Goal: Task Accomplishment & Management: Complete application form

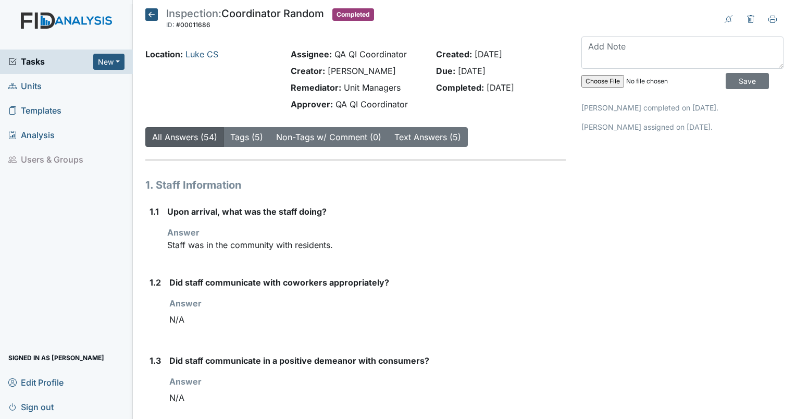
scroll to position [1312, 0]
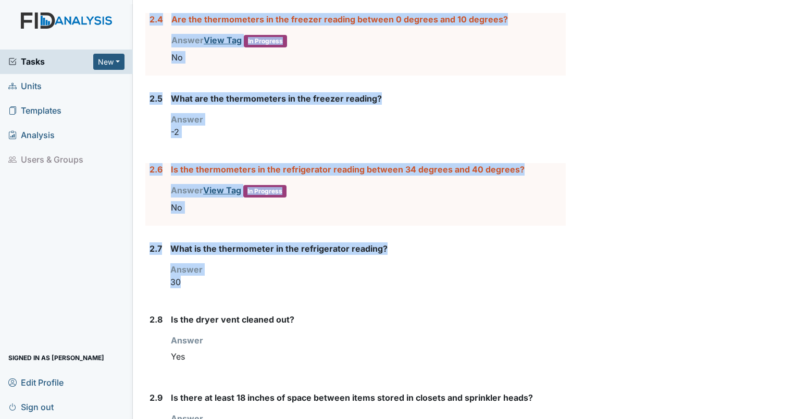
click at [53, 83] on link "Units" at bounding box center [66, 86] width 133 height 24
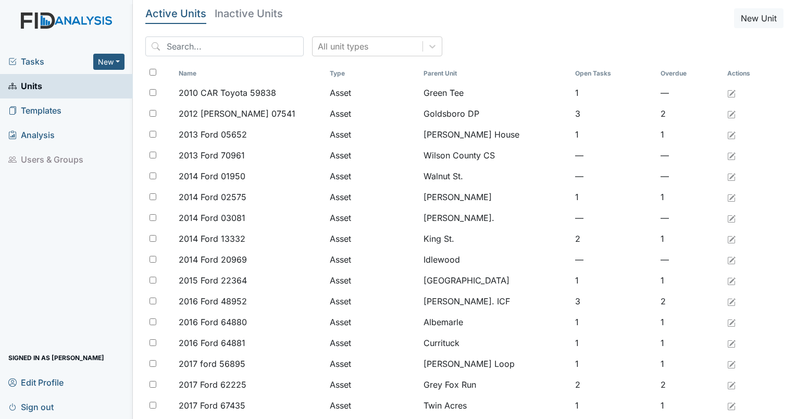
click at [241, 45] on input "search" at bounding box center [224, 46] width 158 height 20
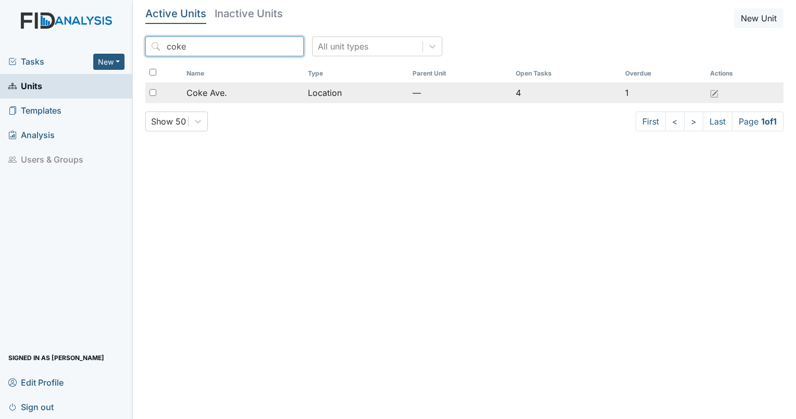
type input "coke"
click at [212, 92] on span "Coke Ave." at bounding box center [206, 92] width 41 height 12
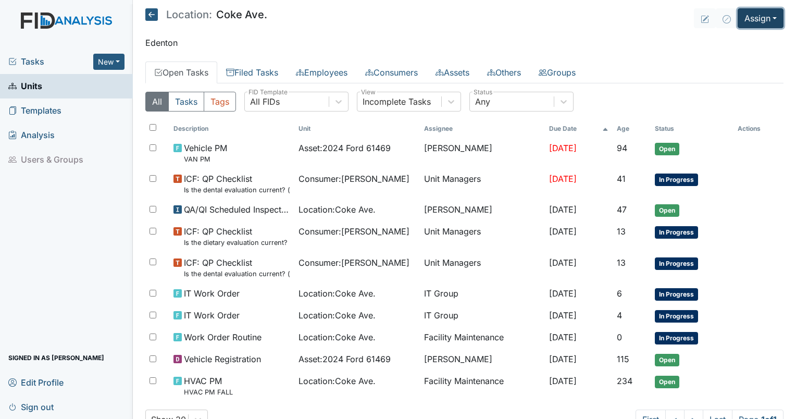
click at [761, 15] on button "Assign" at bounding box center [760, 18] width 46 height 20
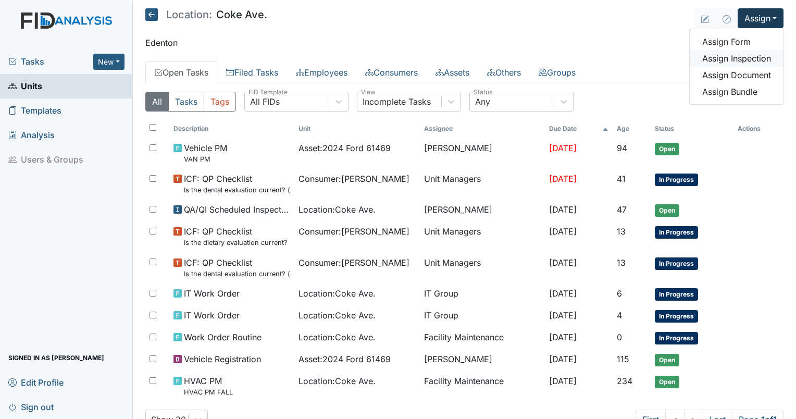
click at [727, 58] on link "Assign Inspection" at bounding box center [736, 58] width 94 height 17
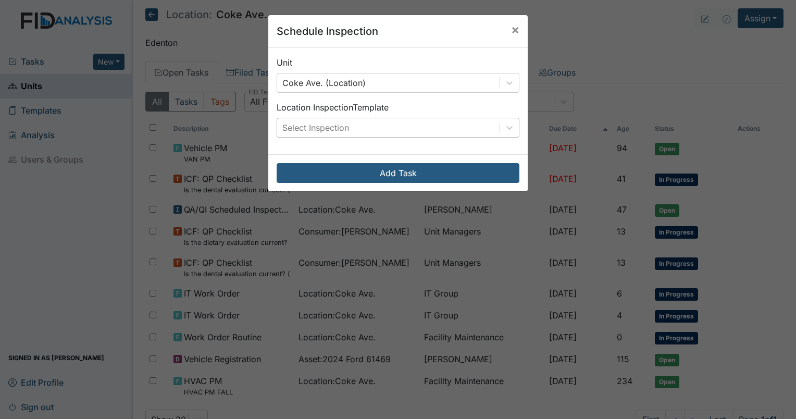
click at [342, 123] on div "Select Inspection" at bounding box center [315, 127] width 67 height 12
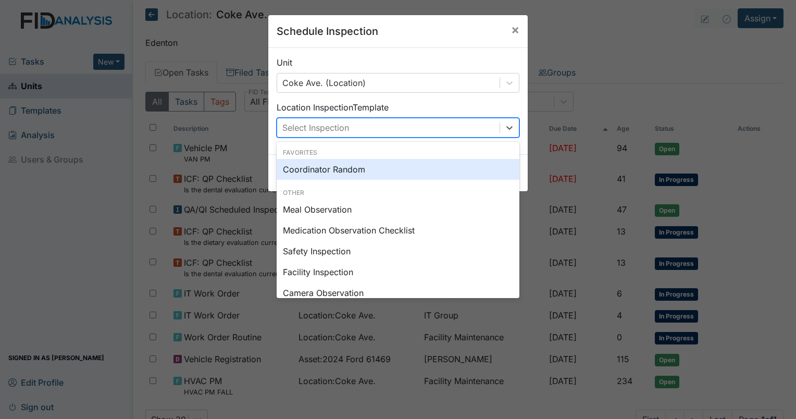
click at [356, 173] on div "Coordinator Random" at bounding box center [397, 169] width 243 height 21
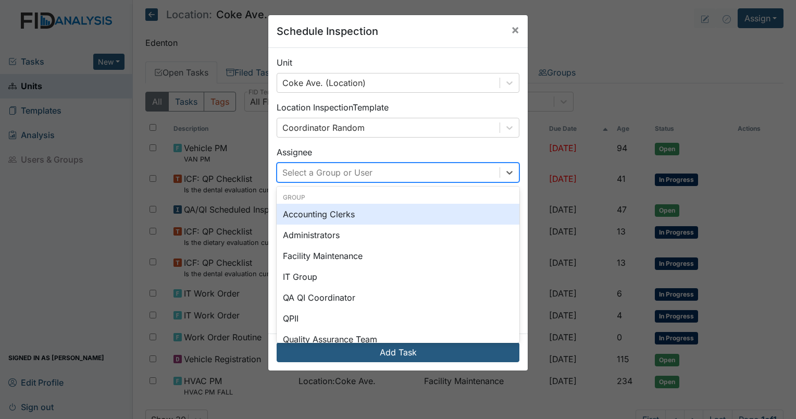
click at [399, 177] on div "Select a Group or User" at bounding box center [388, 172] width 222 height 19
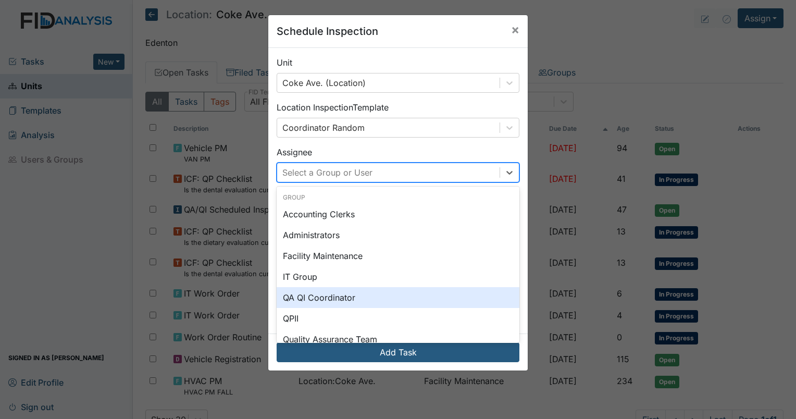
click at [350, 296] on div "QA QI Coordinator" at bounding box center [397, 297] width 243 height 21
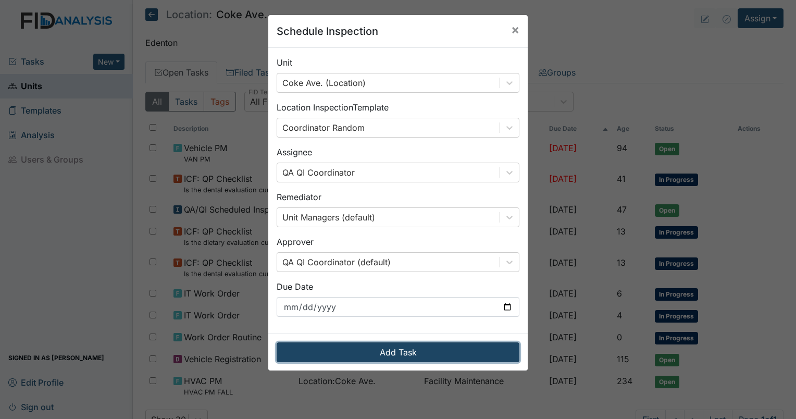
click at [389, 352] on button "Add Task" at bounding box center [397, 352] width 243 height 20
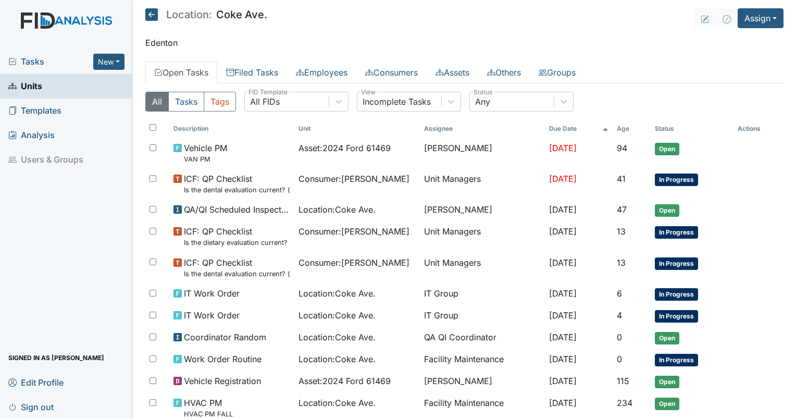
click at [26, 66] on span "Tasks" at bounding box center [50, 61] width 85 height 12
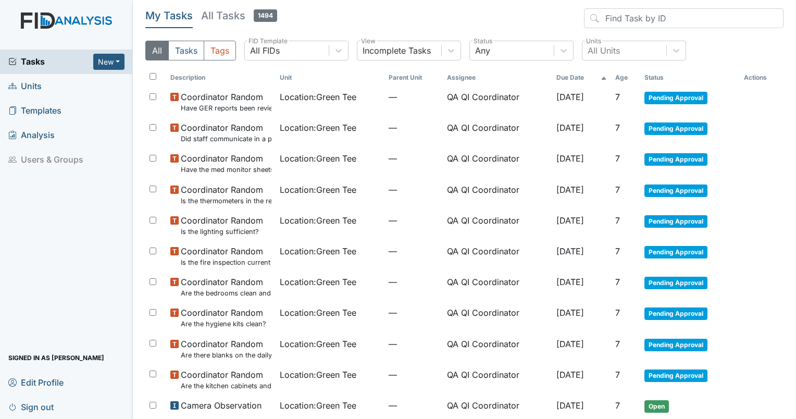
click at [620, 74] on th "Age" at bounding box center [625, 78] width 29 height 18
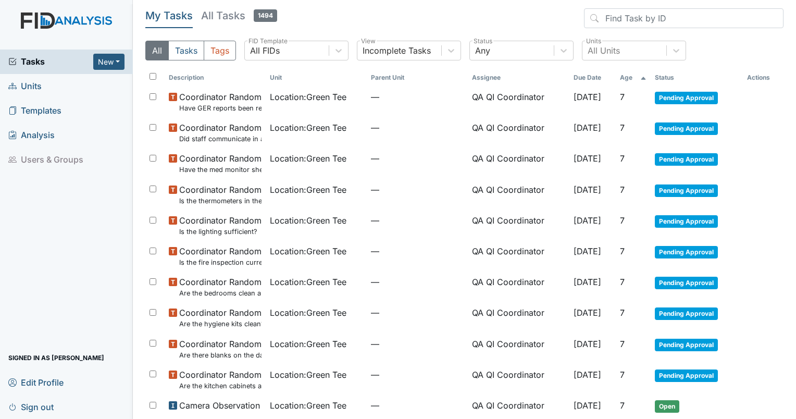
click at [618, 78] on th "Age" at bounding box center [632, 78] width 35 height 18
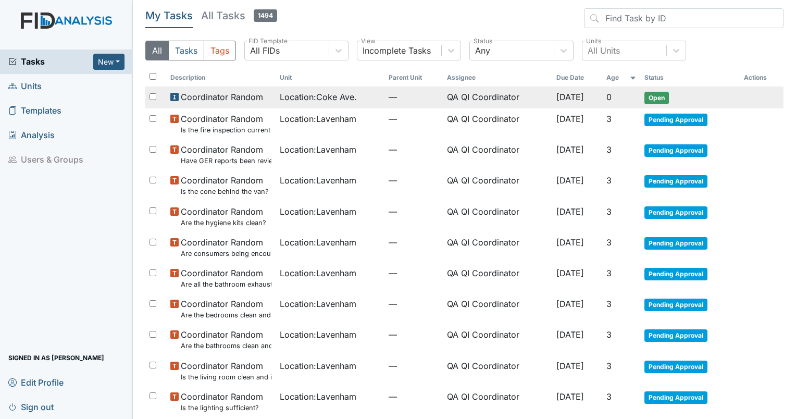
click at [213, 95] on span "Coordinator Random" at bounding box center [222, 97] width 82 height 12
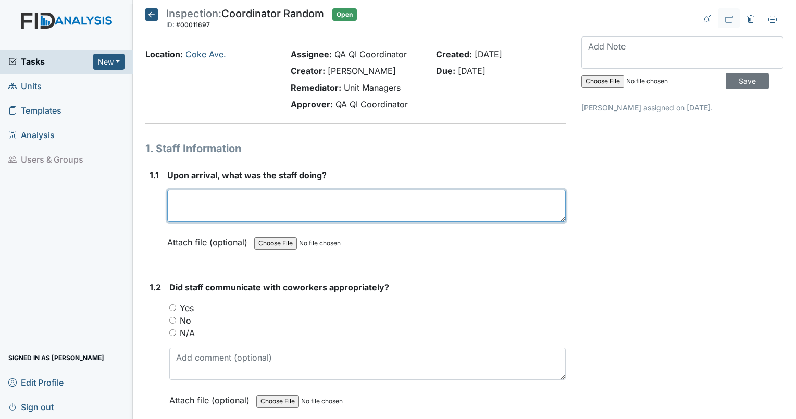
click at [268, 196] on textarea at bounding box center [366, 206] width 398 height 32
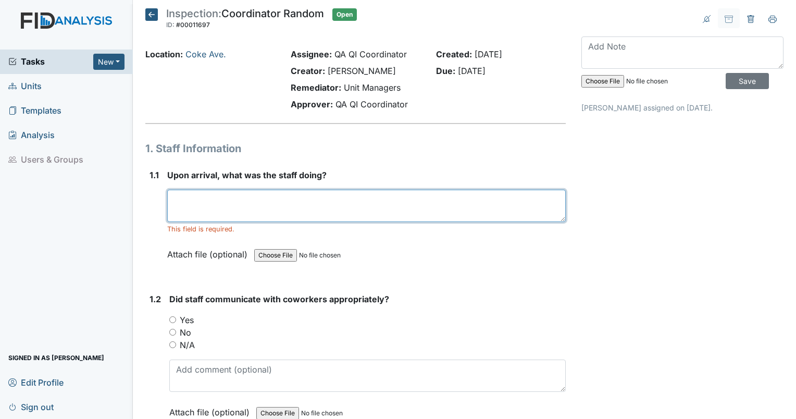
click at [247, 203] on textarea at bounding box center [366, 206] width 398 height 32
type textarea "Having lunch with residents in the car port on a beautiful day."
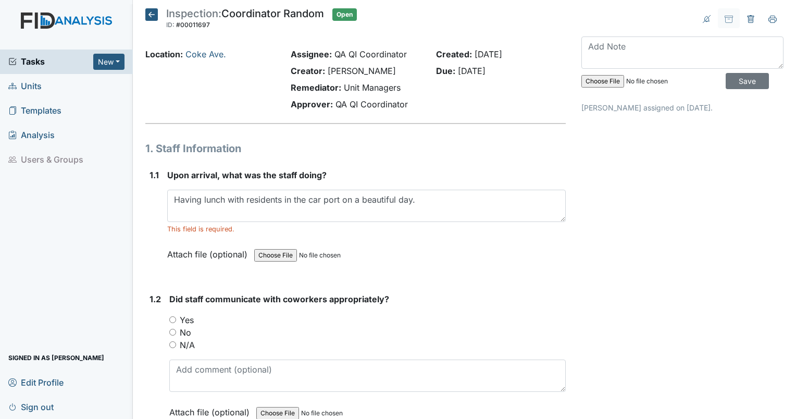
click at [171, 320] on input "Yes" at bounding box center [172, 319] width 7 height 7
radio input "true"
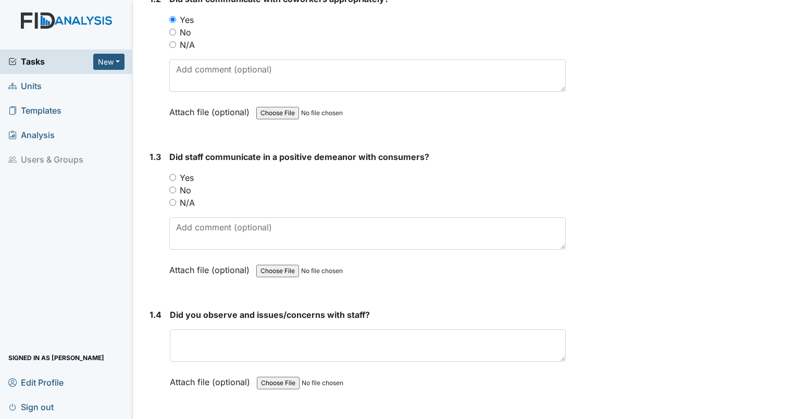
scroll to position [327, 0]
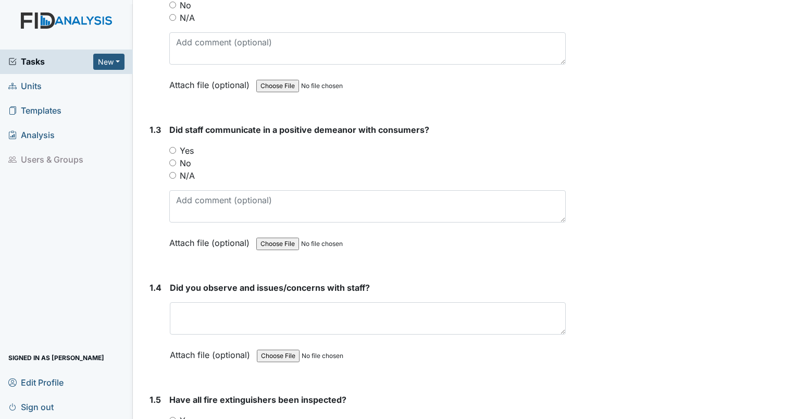
click at [174, 148] on input "Yes" at bounding box center [172, 150] width 7 height 7
radio input "true"
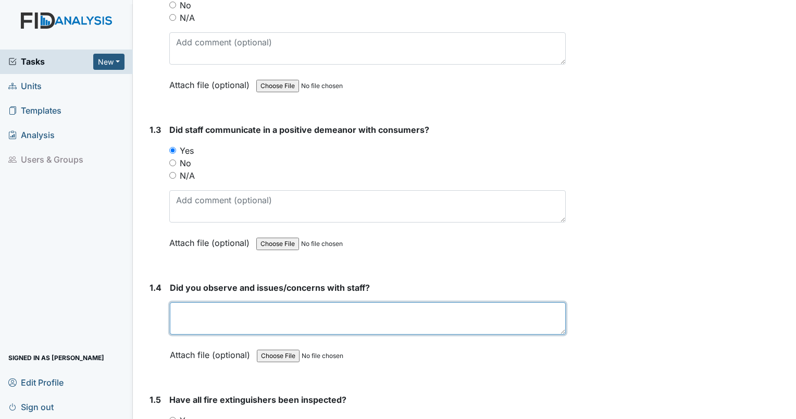
click at [232, 319] on textarea at bounding box center [368, 318] width 396 height 32
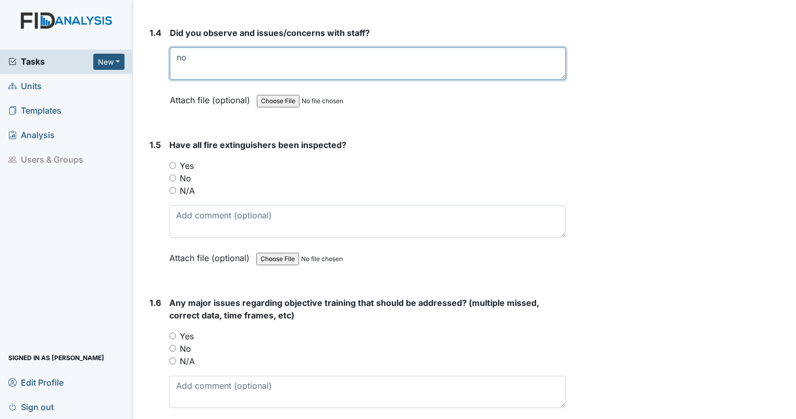
scroll to position [636, 0]
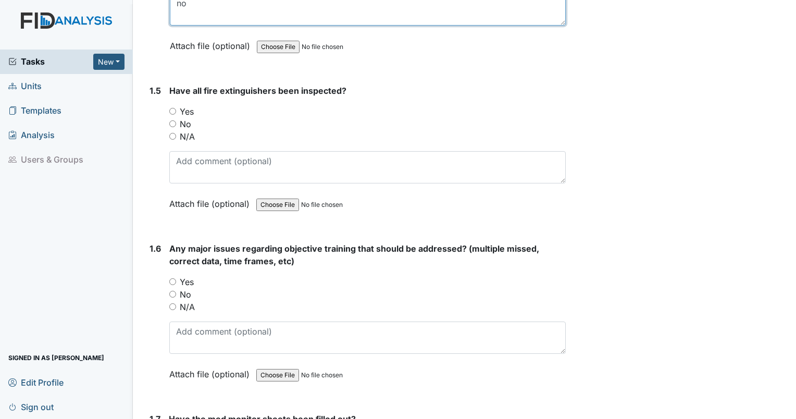
type textarea "no"
click at [171, 108] on input "Yes" at bounding box center [172, 111] width 7 height 7
radio input "true"
click at [171, 291] on input "No" at bounding box center [172, 294] width 7 height 7
radio input "true"
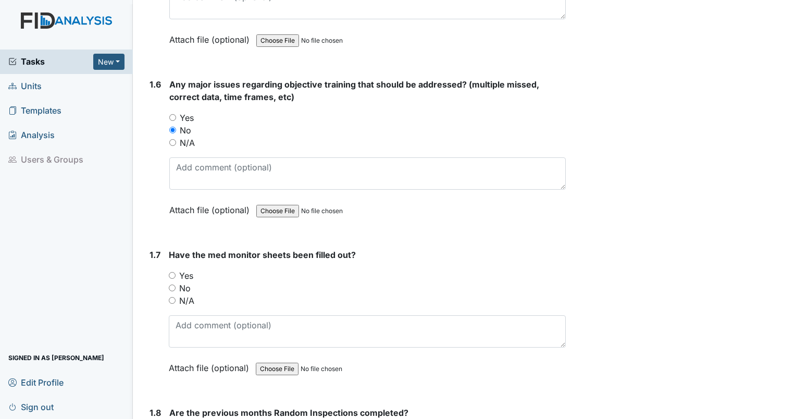
scroll to position [854, 0]
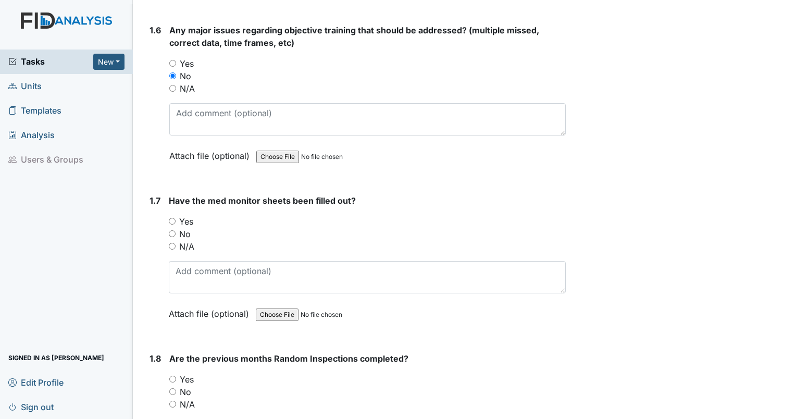
click at [170, 218] on input "Yes" at bounding box center [172, 221] width 7 height 7
radio input "true"
click at [171, 375] on input "Yes" at bounding box center [172, 378] width 7 height 7
radio input "true"
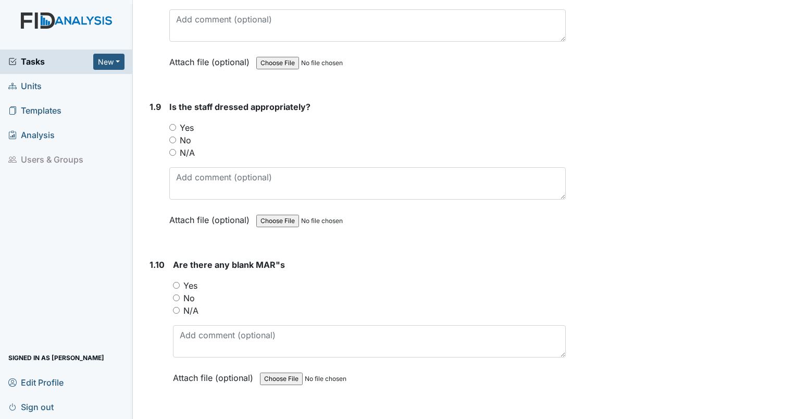
scroll to position [1291, 0]
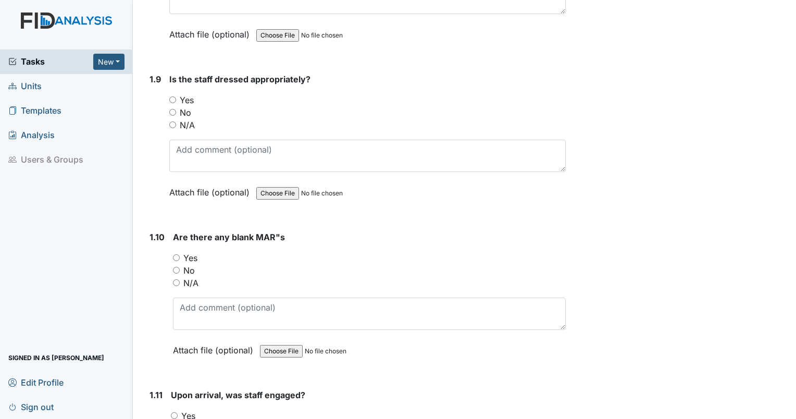
click at [173, 98] on input "Yes" at bounding box center [172, 99] width 7 height 7
radio input "true"
click at [175, 255] on input "Yes" at bounding box center [176, 257] width 7 height 7
radio input "true"
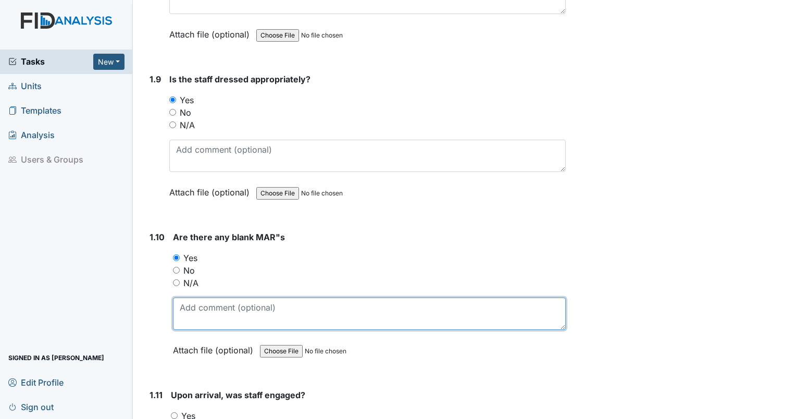
click at [204, 314] on textarea at bounding box center [369, 313] width 393 height 32
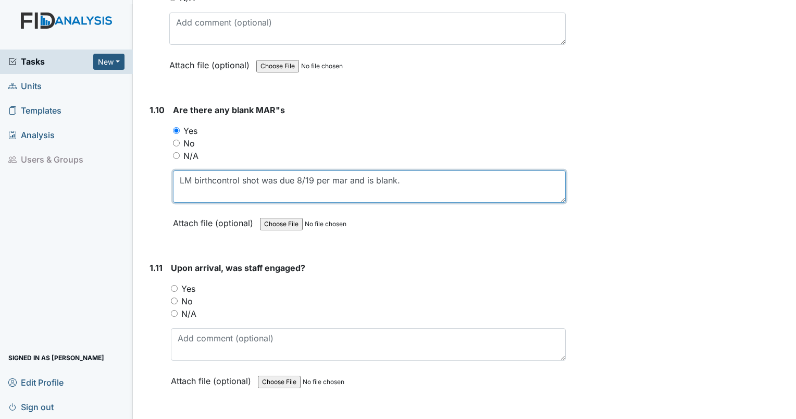
scroll to position [1500, 0]
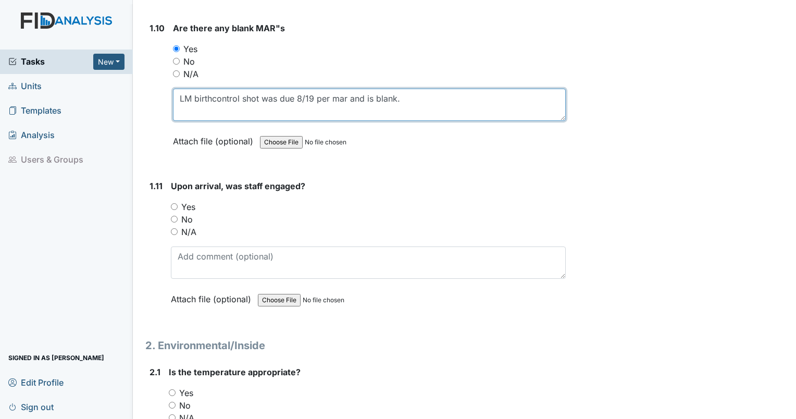
type textarea "LM birthcontrol shot was due 8/19 per mar and is blank."
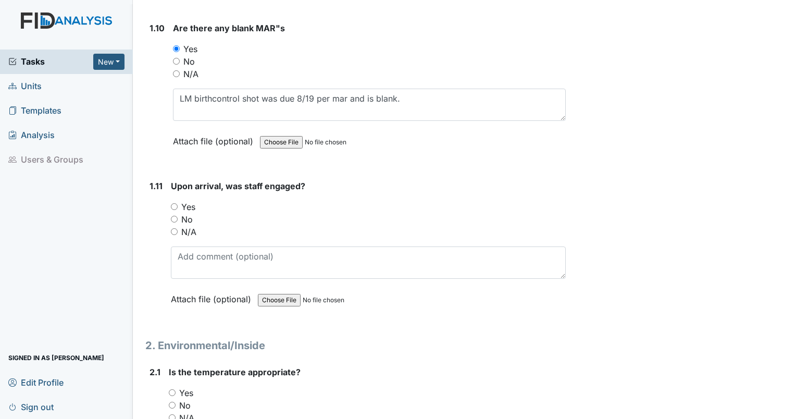
click at [173, 205] on div "Yes" at bounding box center [368, 206] width 395 height 12
click at [173, 203] on input "Yes" at bounding box center [174, 206] width 7 height 7
radio input "true"
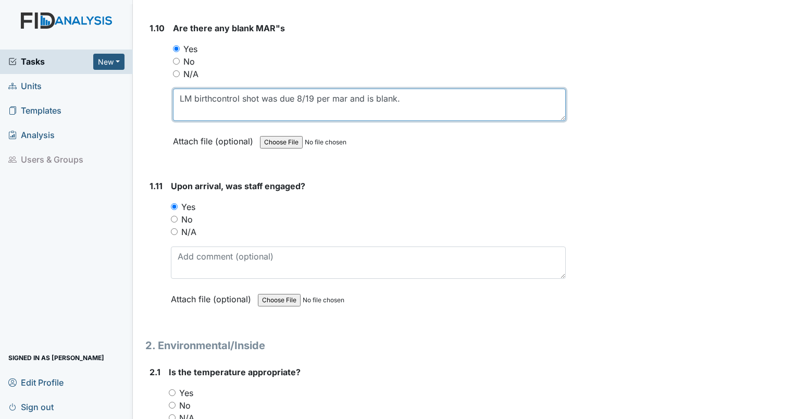
click at [213, 92] on textarea "LM birthcontrol shot was due 8/19 per mar and is blank." at bounding box center [369, 105] width 393 height 32
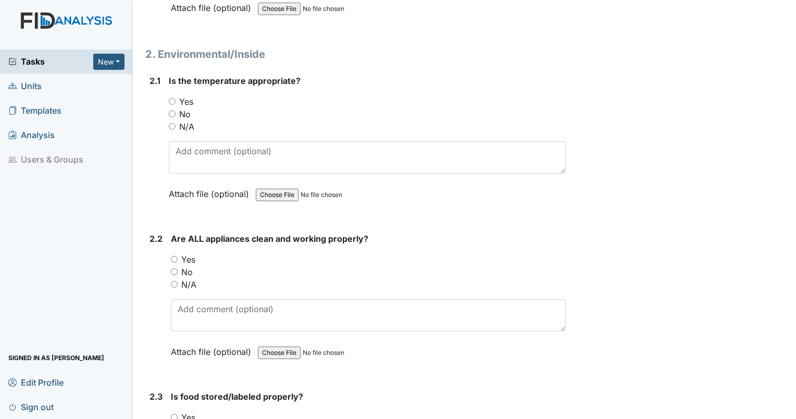
scroll to position [1808, 0]
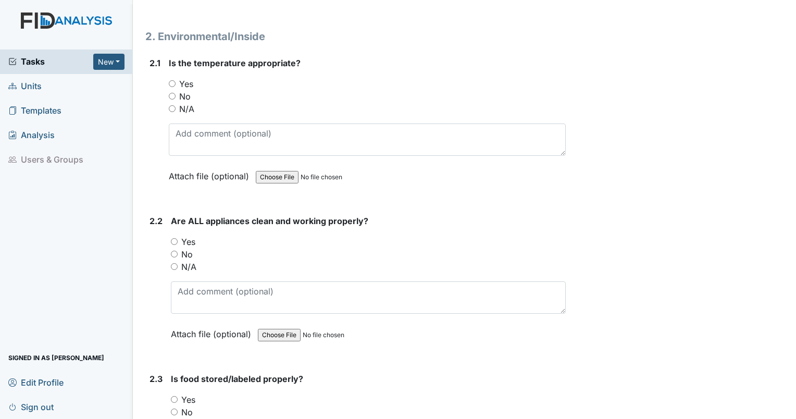
type textarea "LM birth control shot was due 8/19 per mar and is blank."
click at [172, 80] on input "Yes" at bounding box center [172, 83] width 7 height 7
radio input "true"
click at [174, 238] on input "Yes" at bounding box center [174, 241] width 7 height 7
radio input "true"
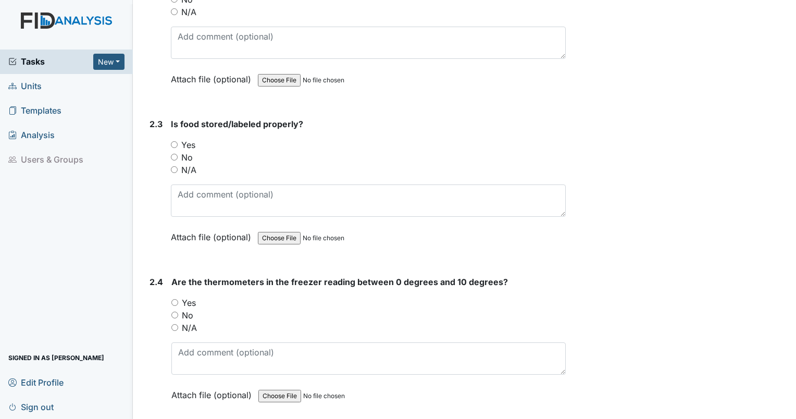
scroll to position [2054, 0]
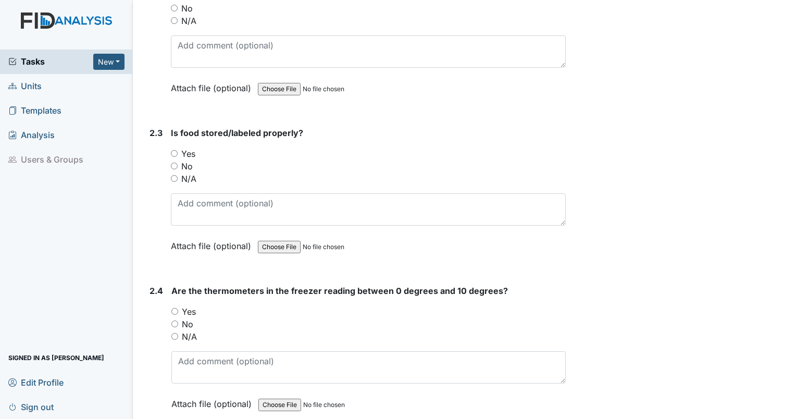
click at [173, 150] on input "Yes" at bounding box center [174, 153] width 7 height 7
radio input "true"
click at [173, 320] on input "No" at bounding box center [174, 323] width 7 height 7
radio input "true"
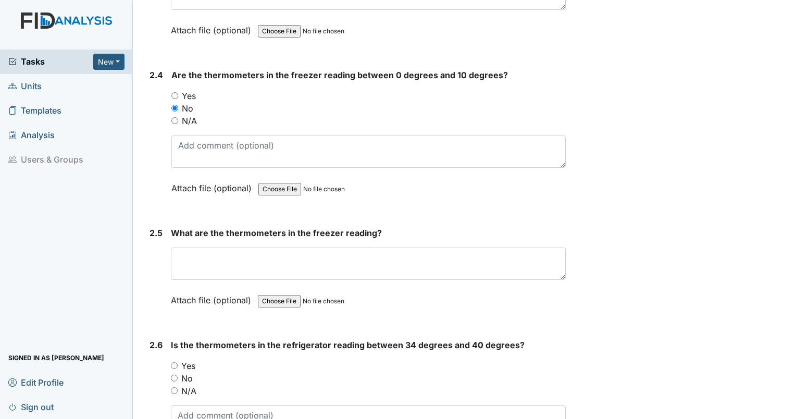
scroll to position [2304, 0]
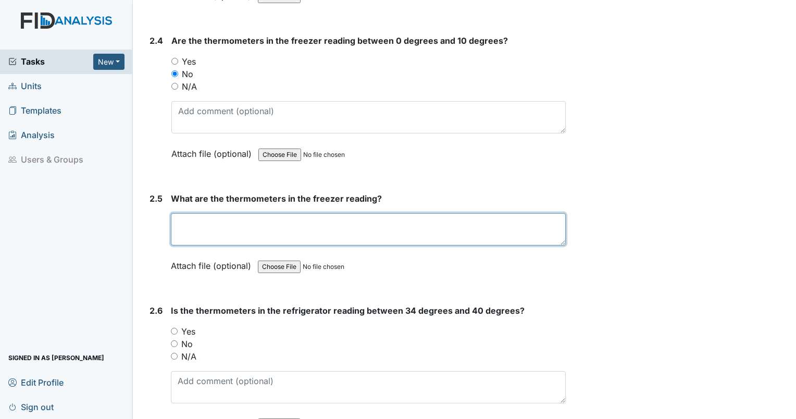
click at [265, 224] on textarea at bounding box center [368, 229] width 395 height 32
type textarea "14"
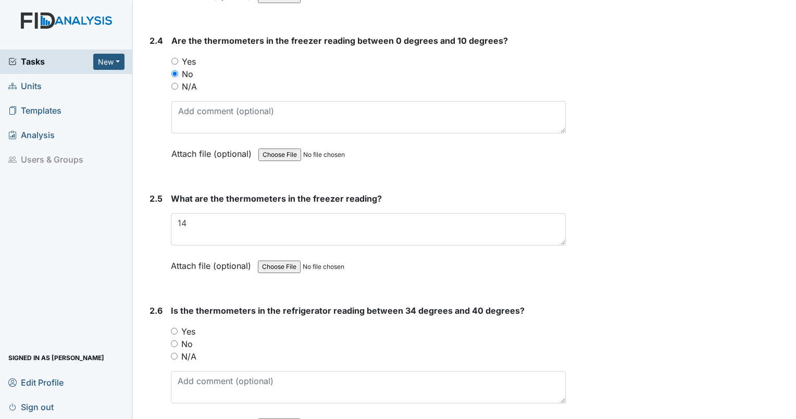
click at [174, 340] on input "No" at bounding box center [174, 343] width 7 height 7
radio input "true"
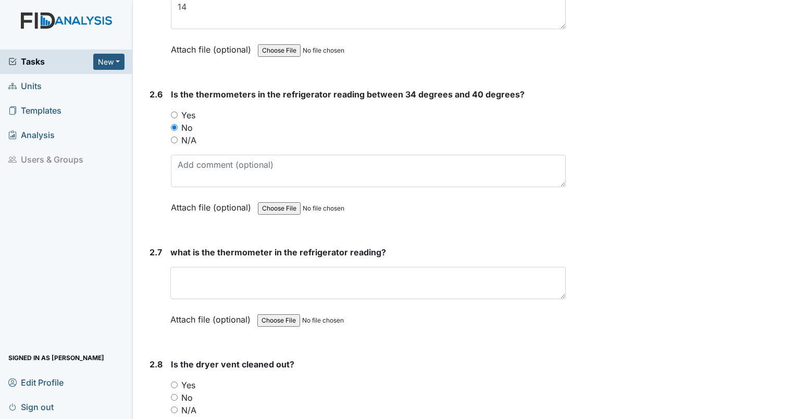
scroll to position [2547, 0]
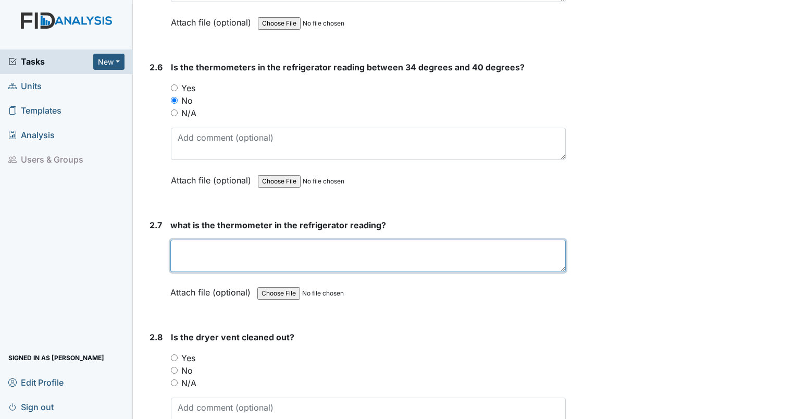
click at [235, 255] on textarea at bounding box center [367, 256] width 395 height 32
type textarea "50"
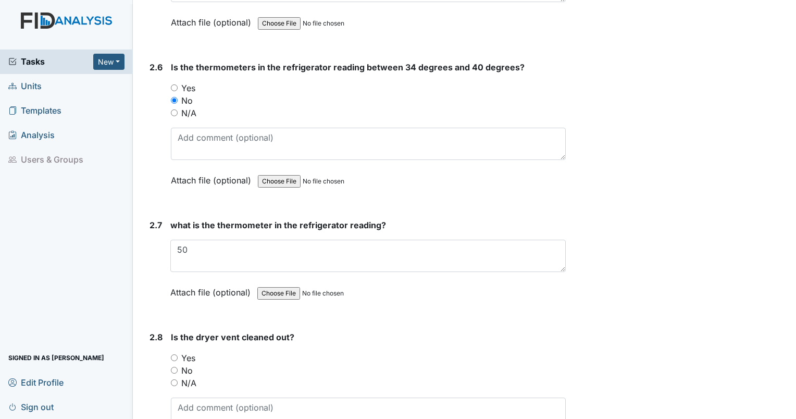
click at [173, 354] on input "Yes" at bounding box center [174, 357] width 7 height 7
radio input "true"
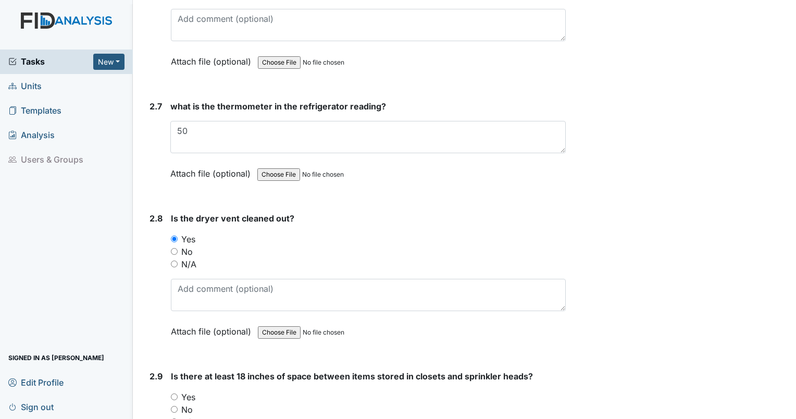
scroll to position [2749, 0]
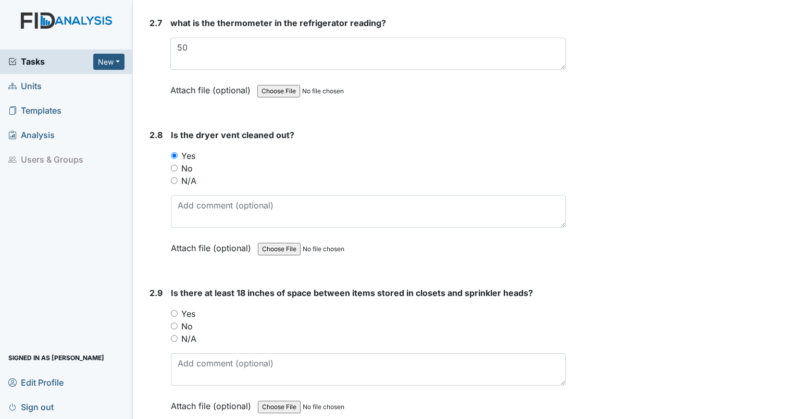
click at [172, 307] on div "Yes" at bounding box center [368, 313] width 395 height 12
click at [171, 310] on input "Yes" at bounding box center [174, 313] width 7 height 7
radio input "true"
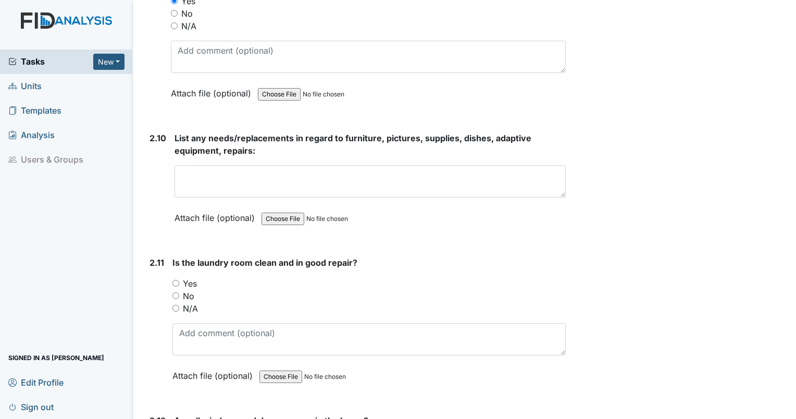
scroll to position [3082, 0]
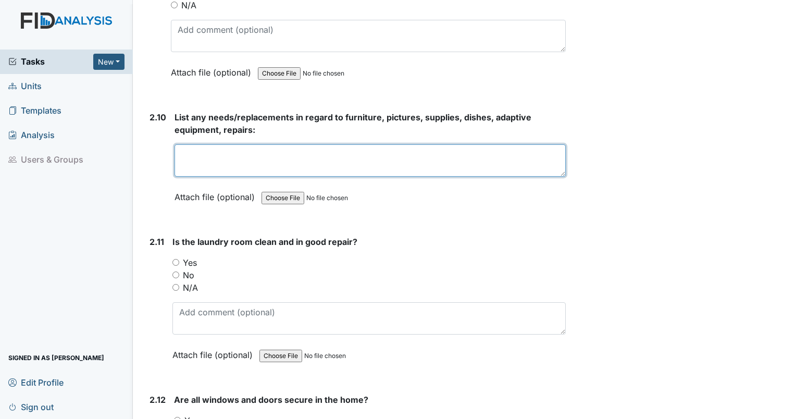
click at [253, 144] on textarea at bounding box center [369, 160] width 391 height 32
type textarea "bedroom 1 paint behind chair. bedroom 6 needs paint. bathroom needs paint."
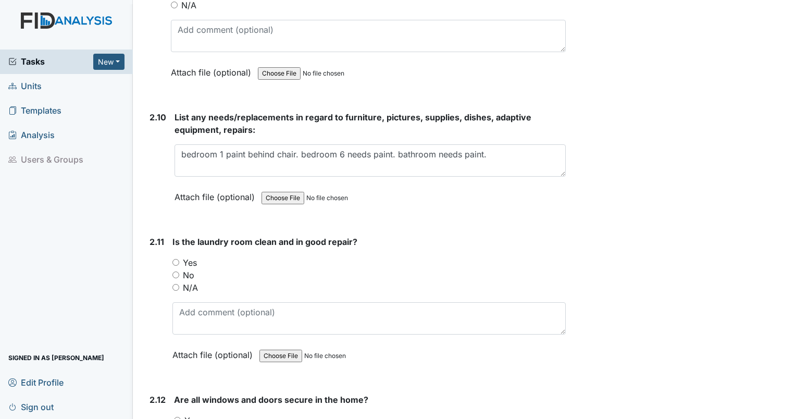
click at [177, 259] on input "Yes" at bounding box center [175, 262] width 7 height 7
radio input "true"
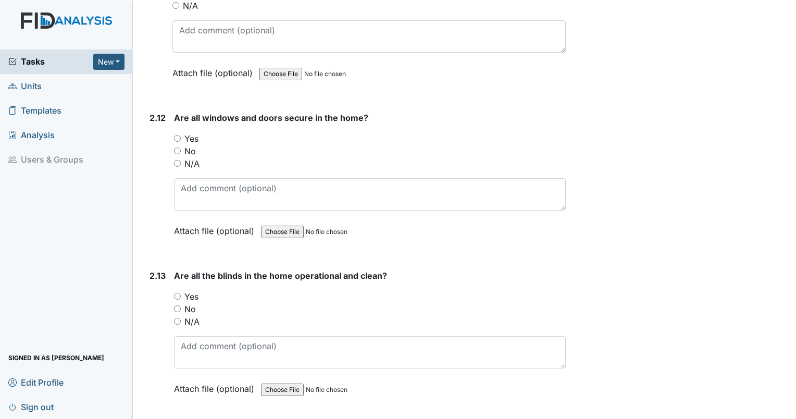
scroll to position [3355, 0]
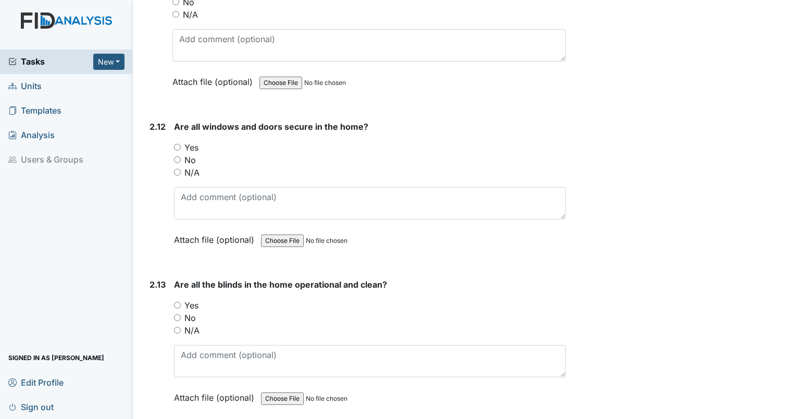
click at [181, 141] on div "Yes" at bounding box center [370, 147] width 392 height 12
click at [179, 144] on input "Yes" at bounding box center [177, 147] width 7 height 7
radio input "true"
click at [176, 301] on input "Yes" at bounding box center [177, 304] width 7 height 7
radio input "true"
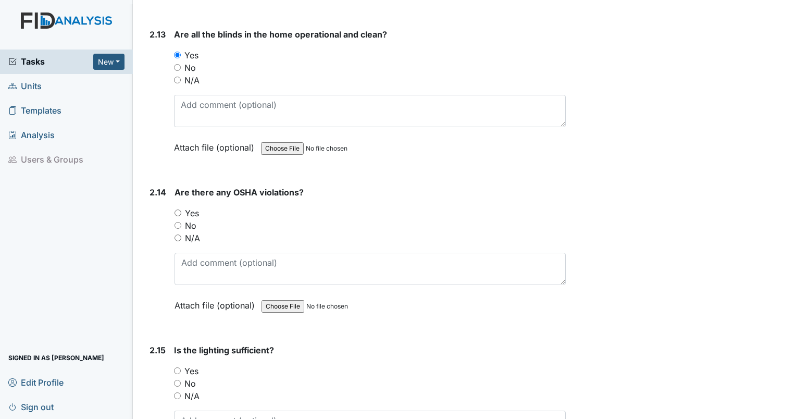
scroll to position [3633, 0]
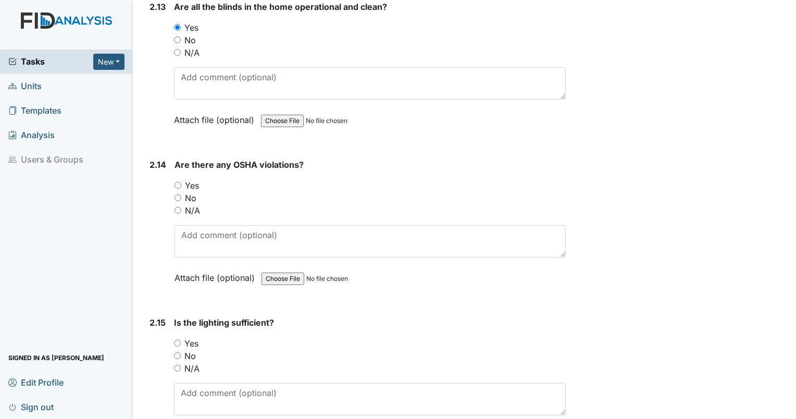
click at [177, 194] on input "No" at bounding box center [177, 197] width 7 height 7
radio input "true"
click at [179, 339] on input "Yes" at bounding box center [177, 342] width 7 height 7
radio input "true"
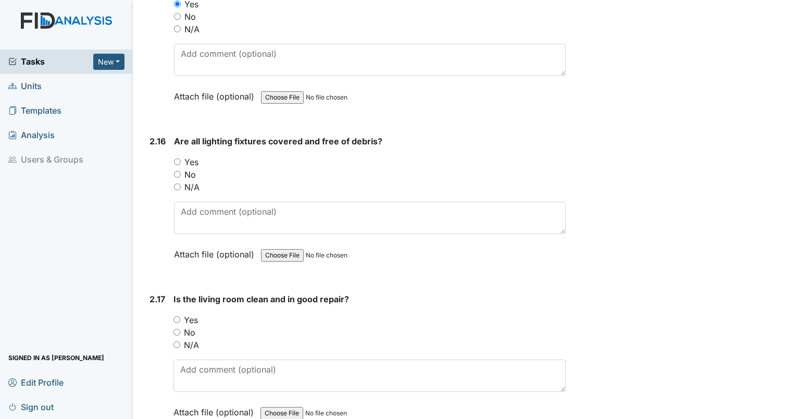
scroll to position [3973, 0]
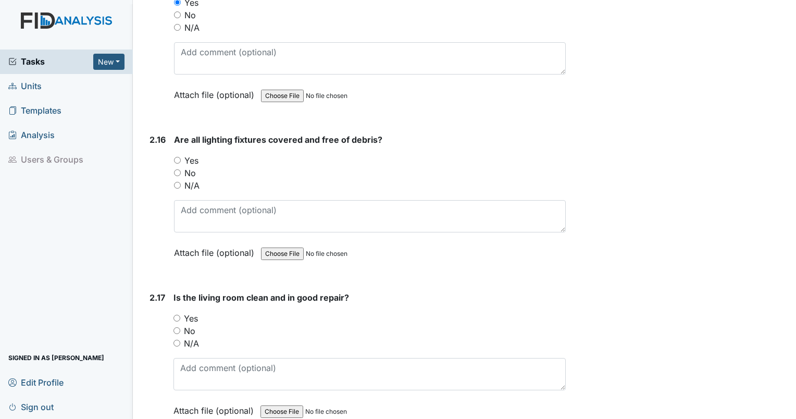
click at [179, 157] on input "Yes" at bounding box center [177, 160] width 7 height 7
radio input "true"
click at [177, 314] on input "Yes" at bounding box center [176, 317] width 7 height 7
radio input "true"
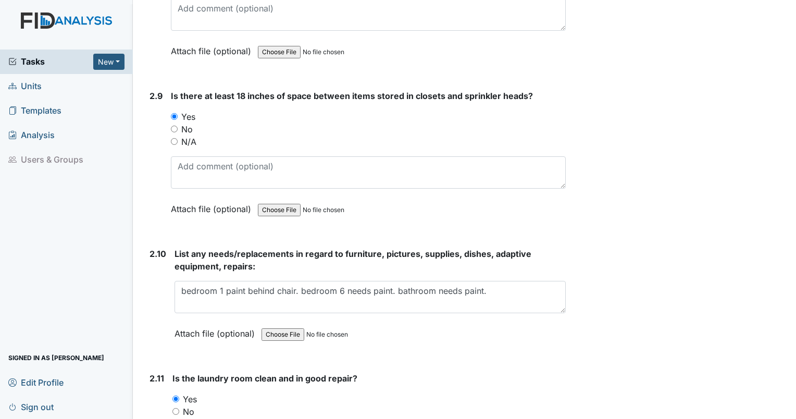
scroll to position [2955, 0]
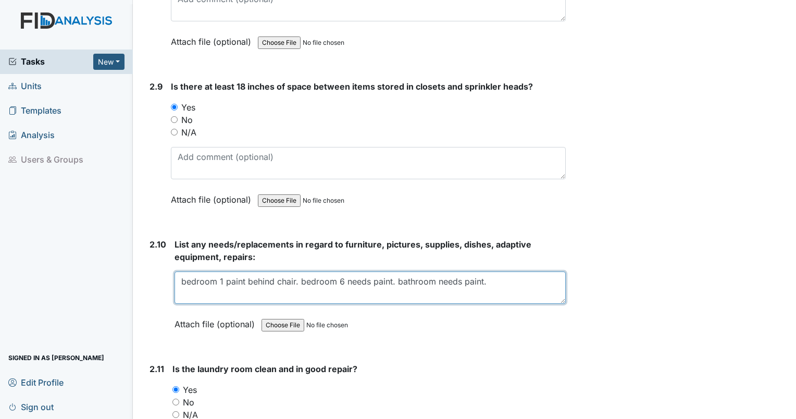
click at [510, 278] on textarea "bedroom 1 paint behind chair. bedroom 6 needs paint. bathroom needs paint." at bounding box center [369, 287] width 391 height 32
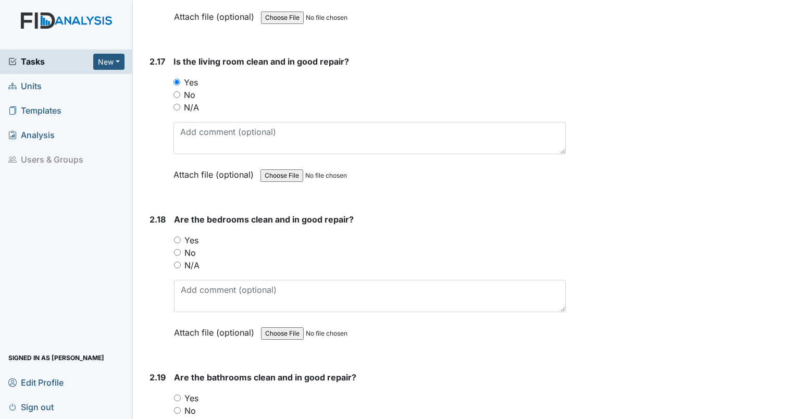
scroll to position [4264, 0]
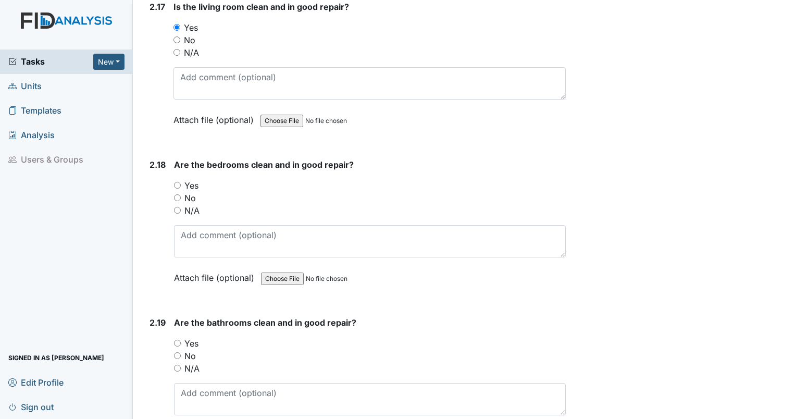
type textarea "bedroom 1 paint behind chair. bedroom 6 needs paint. bathroom needs paint. sign…"
click at [178, 182] on input "Yes" at bounding box center [177, 185] width 7 height 7
radio input "true"
click at [177, 339] on input "Yes" at bounding box center [177, 342] width 7 height 7
radio input "true"
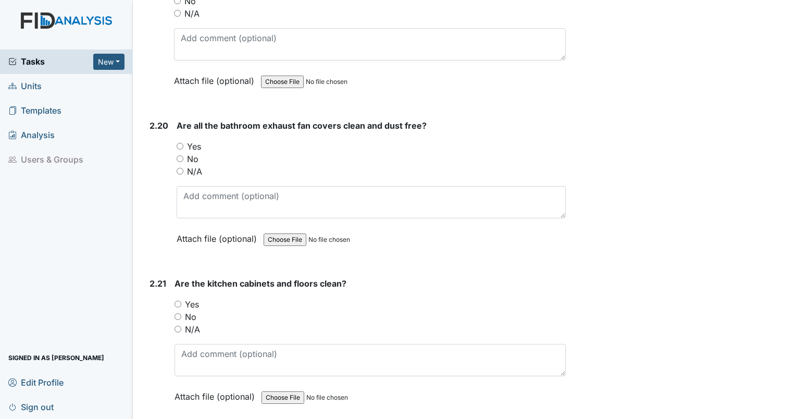
scroll to position [4618, 0]
click at [180, 143] on input "Yes" at bounding box center [180, 146] width 7 height 7
radio input "true"
click at [175, 300] on input "Yes" at bounding box center [177, 303] width 7 height 7
radio input "true"
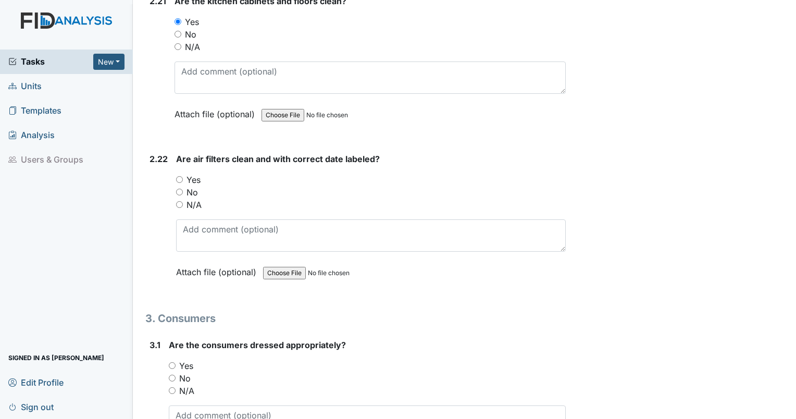
scroll to position [4891, 0]
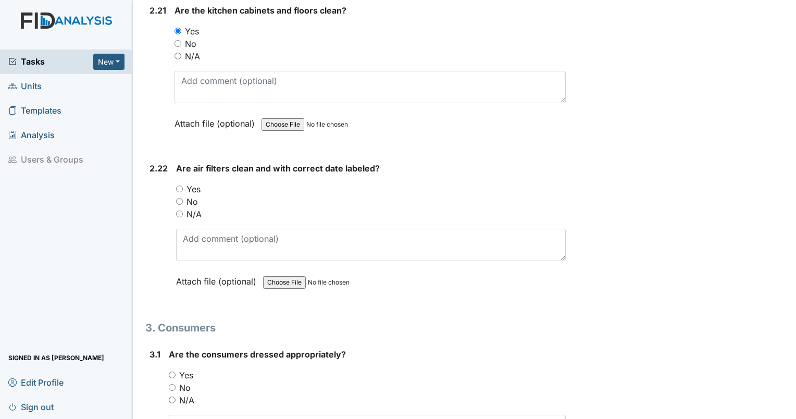
click at [175, 171] on div "2.22 Are air filters clean and with correct date labeled? You must select one o…" at bounding box center [355, 232] width 420 height 141
click at [180, 185] on input "Yes" at bounding box center [179, 188] width 7 height 7
radio input "true"
click at [169, 371] on input "Yes" at bounding box center [172, 374] width 7 height 7
radio input "true"
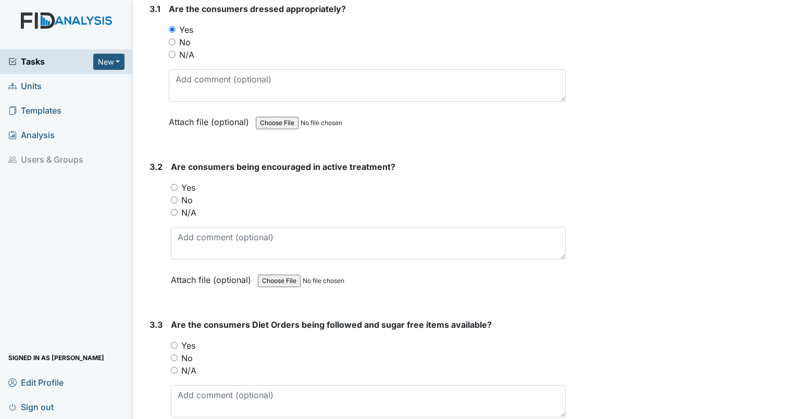
scroll to position [5219, 0]
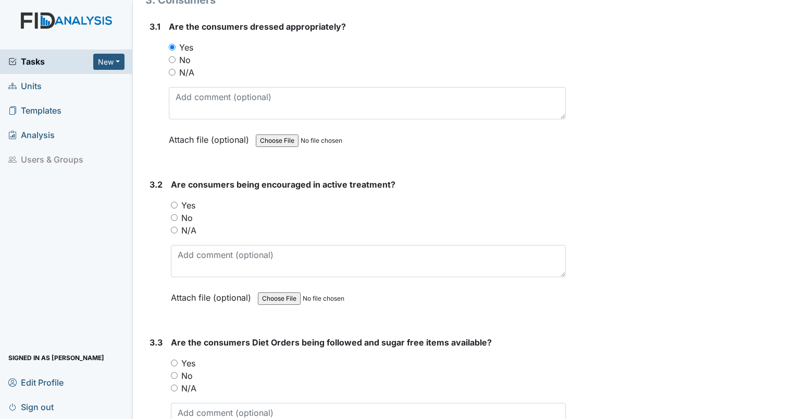
click at [175, 199] on div "Yes" at bounding box center [368, 205] width 395 height 12
click at [176, 202] on input "Yes" at bounding box center [174, 205] width 7 height 7
radio input "true"
click at [174, 359] on input "Yes" at bounding box center [174, 362] width 7 height 7
radio input "true"
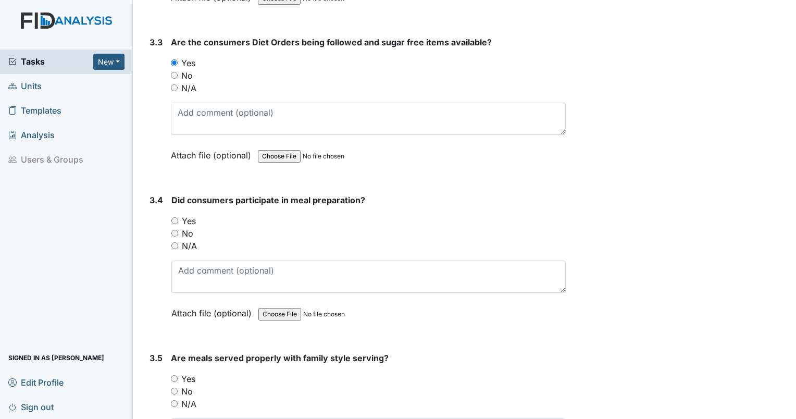
scroll to position [5564, 0]
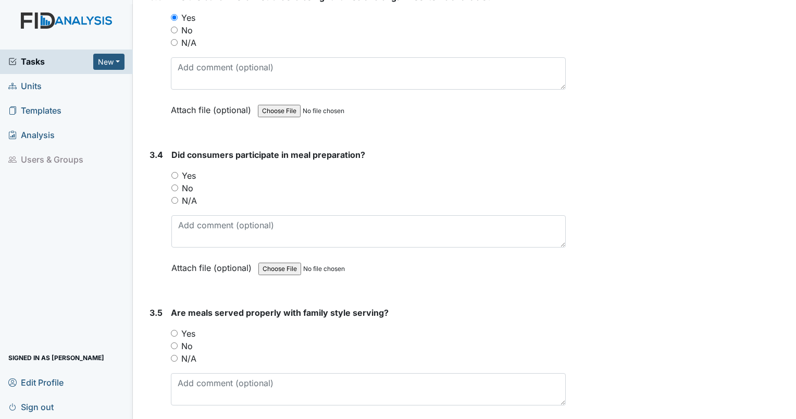
click at [175, 197] on input "N/A" at bounding box center [174, 200] width 7 height 7
radio input "true"
click at [175, 355] on input "N/A" at bounding box center [174, 358] width 7 height 7
radio input "true"
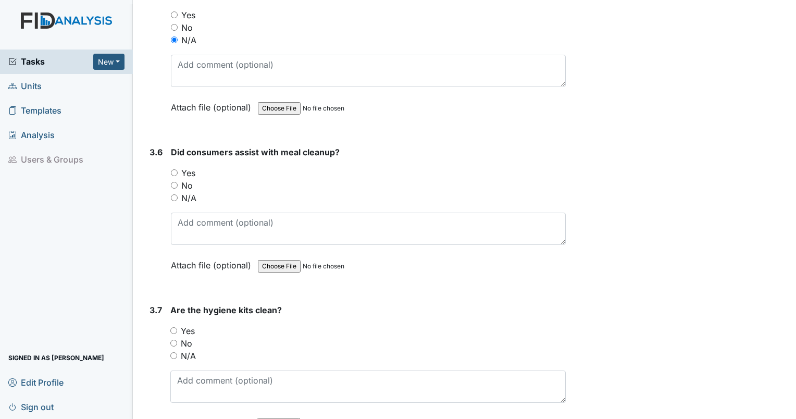
scroll to position [5918, 0]
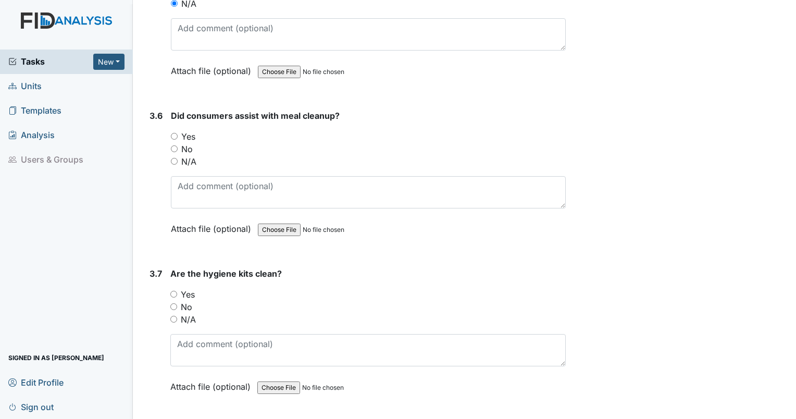
click at [172, 158] on input "N/A" at bounding box center [174, 161] width 7 height 7
radio input "true"
click at [174, 291] on input "Yes" at bounding box center [173, 294] width 7 height 7
radio input "true"
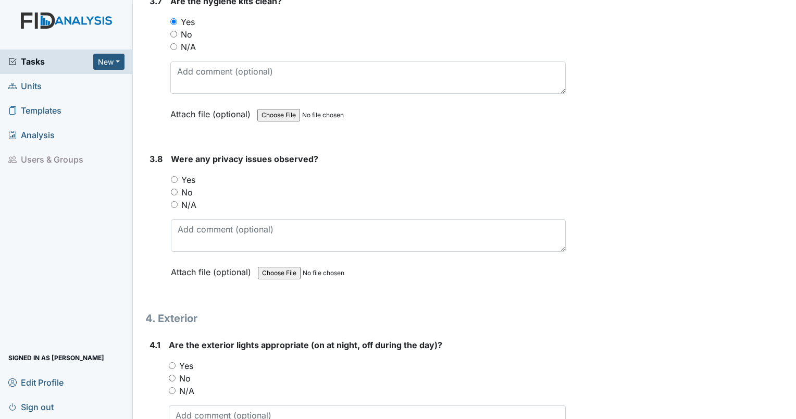
scroll to position [6218, 0]
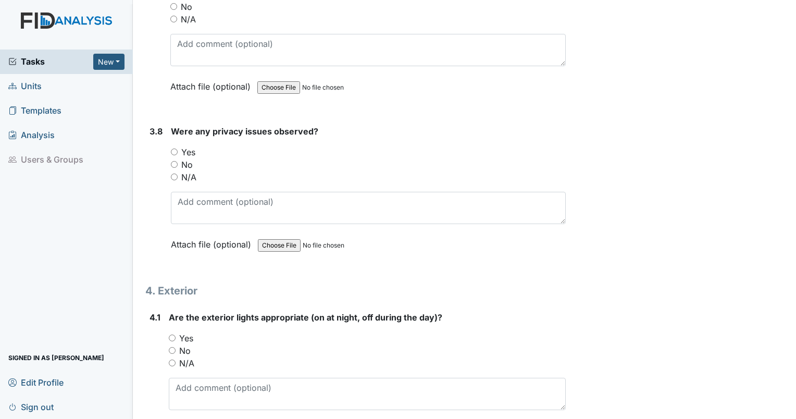
click at [179, 158] on div "No" at bounding box center [368, 164] width 395 height 12
click at [172, 161] on input "No" at bounding box center [174, 164] width 7 height 7
radio input "true"
click at [171, 334] on input "Yes" at bounding box center [172, 337] width 7 height 7
radio input "true"
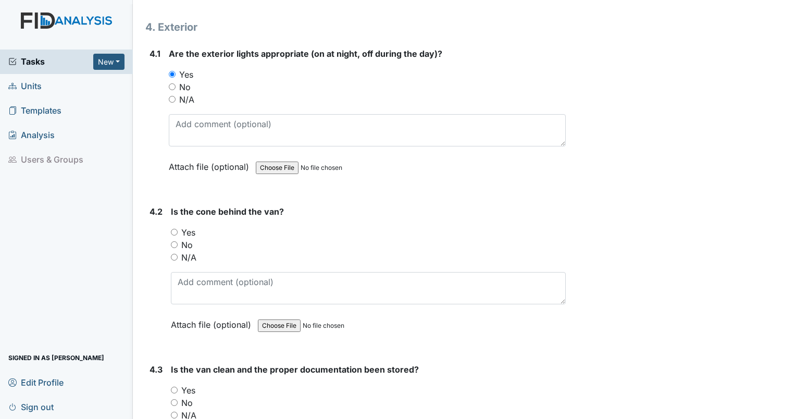
scroll to position [6491, 0]
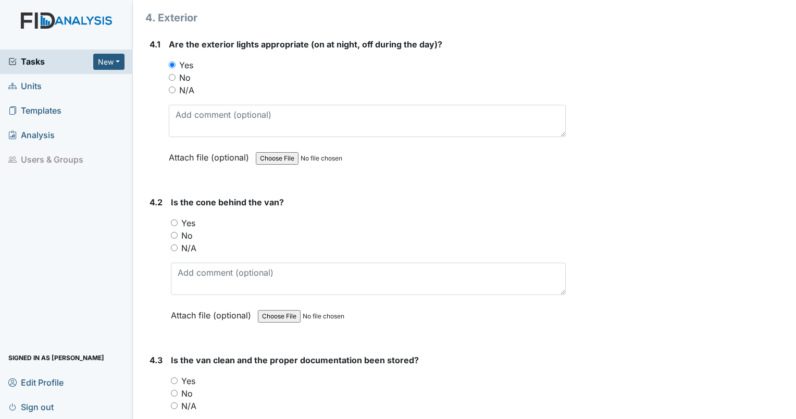
click at [174, 219] on input "Yes" at bounding box center [174, 222] width 7 height 7
radio input "true"
click at [179, 374] on div "Yes" at bounding box center [368, 380] width 395 height 12
click at [178, 374] on div "Yes" at bounding box center [368, 380] width 395 height 12
drag, startPoint x: 178, startPoint y: 354, endPoint x: 172, endPoint y: 356, distance: 6.1
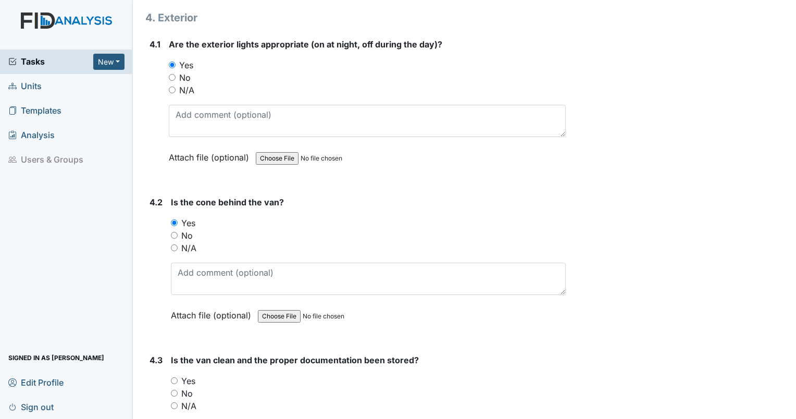
click at [172, 377] on input "Yes" at bounding box center [174, 380] width 7 height 7
radio input "true"
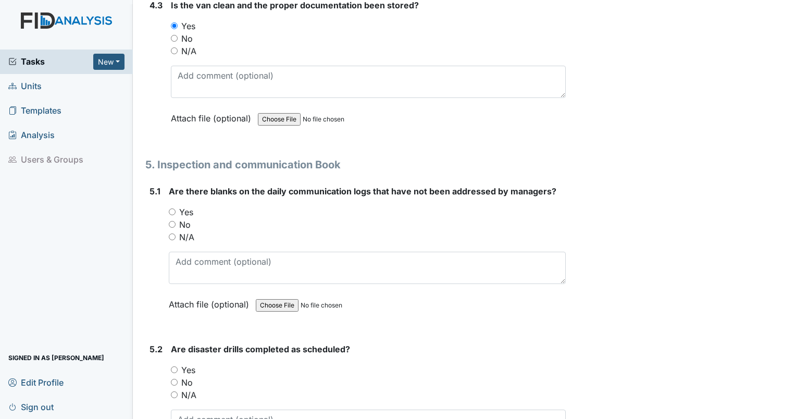
scroll to position [6891, 0]
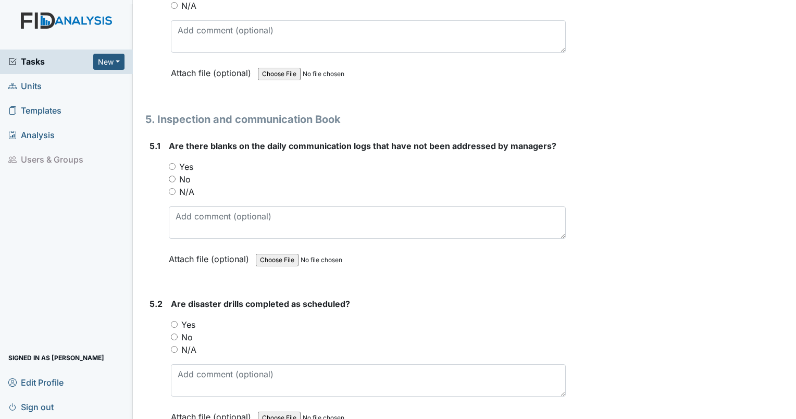
click at [177, 321] on input "Yes" at bounding box center [174, 324] width 7 height 7
radio input "true"
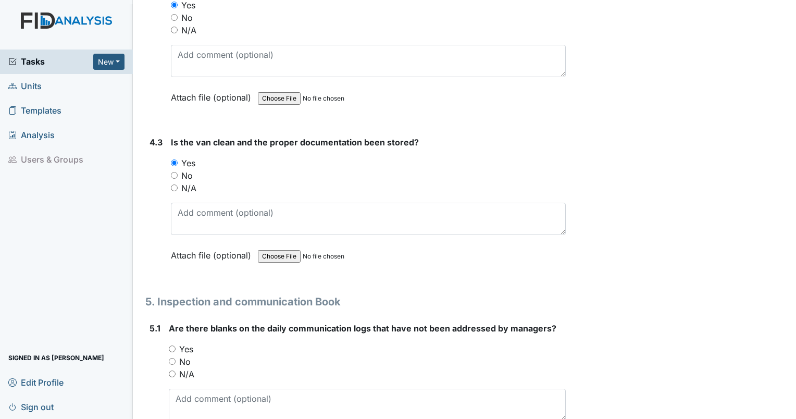
scroll to position [6718, 0]
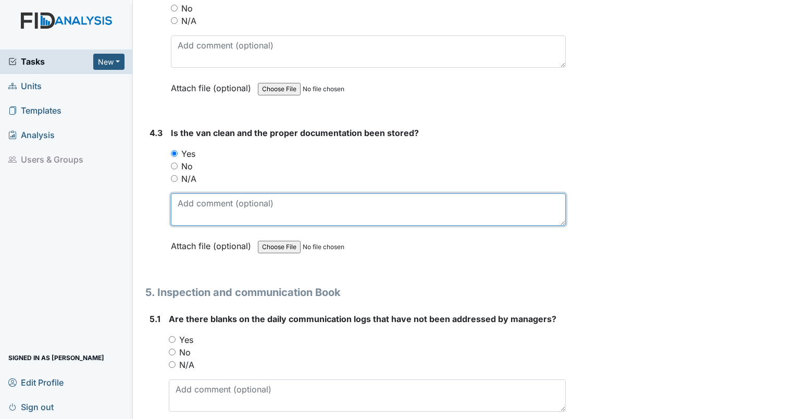
click at [264, 193] on textarea at bounding box center [368, 209] width 395 height 32
type textarea "one of the cleanest vans I have seen."
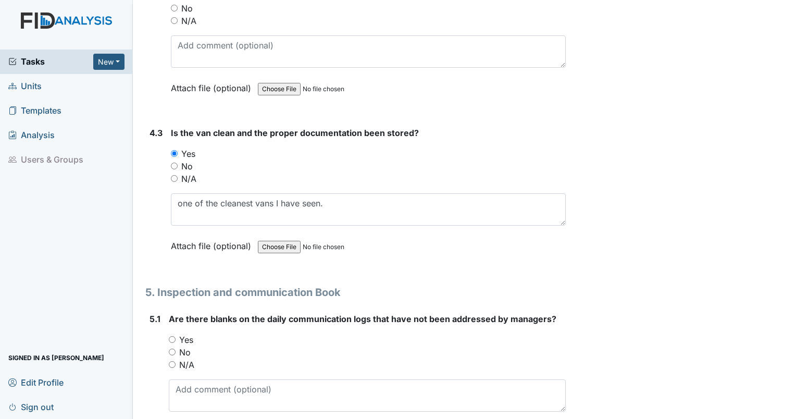
click at [175, 162] on input "No" at bounding box center [174, 165] width 7 height 7
radio input "true"
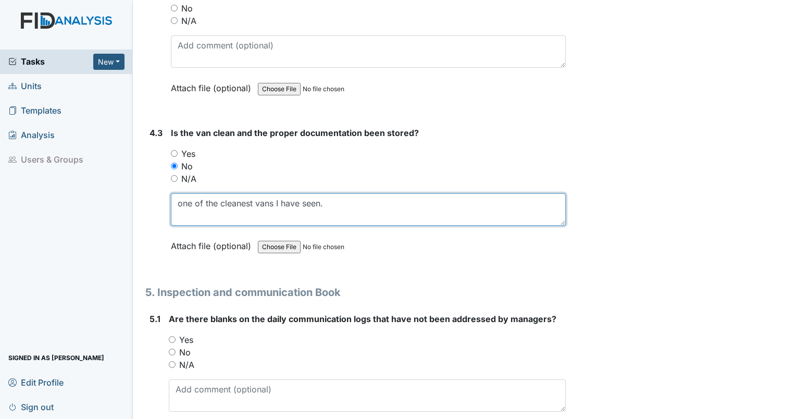
click at [331, 193] on textarea "one of the cleanest vans I have seen." at bounding box center [368, 209] width 395 height 32
click at [171, 193] on textarea "one of the cleanest vans I have seen." at bounding box center [368, 209] width 395 height 32
type textarea "No van driver checklist completed. one of the cleanest vans I have seen."
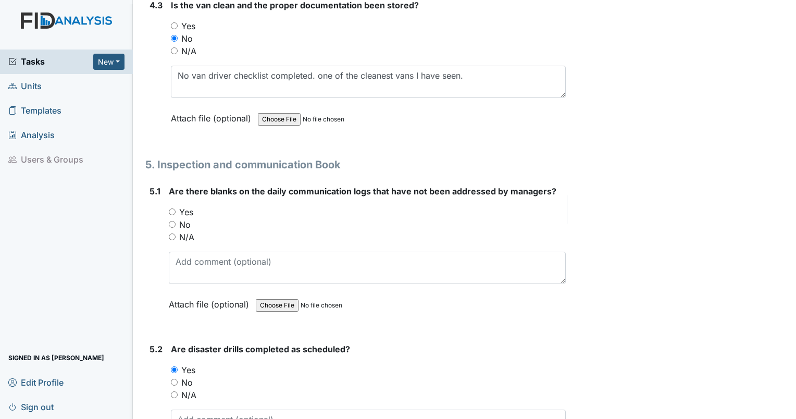
scroll to position [6854, 0]
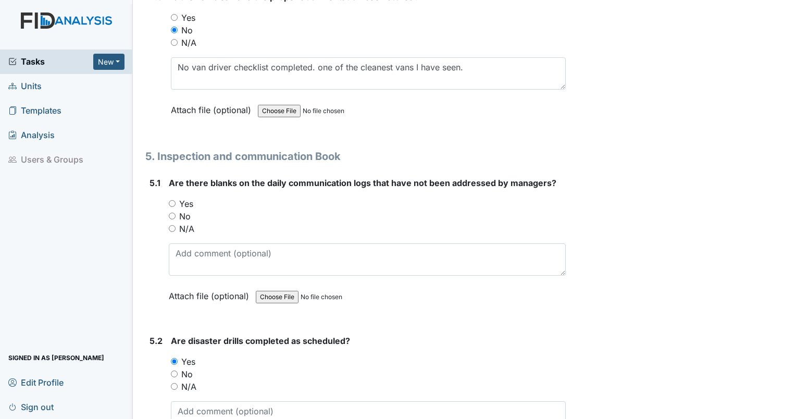
click at [171, 212] on input "No" at bounding box center [172, 215] width 7 height 7
radio input "true"
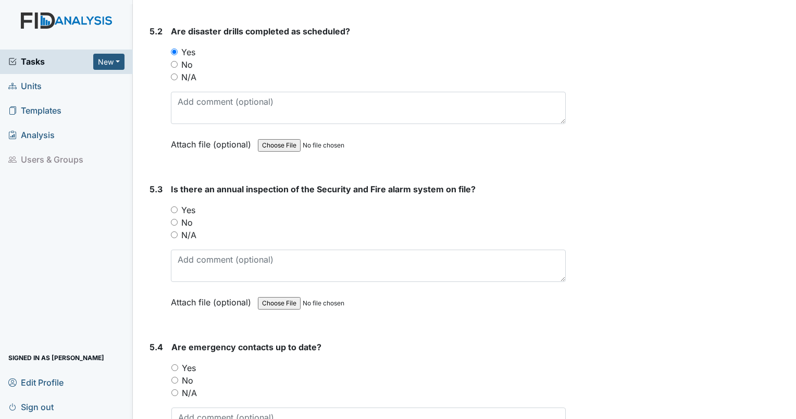
scroll to position [7209, 0]
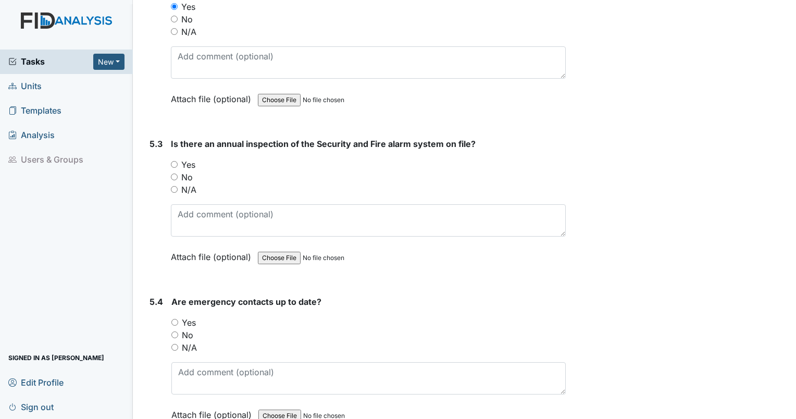
click at [172, 161] on input "Yes" at bounding box center [174, 164] width 7 height 7
radio input "true"
click at [173, 319] on input "Yes" at bounding box center [174, 322] width 7 height 7
radio input "true"
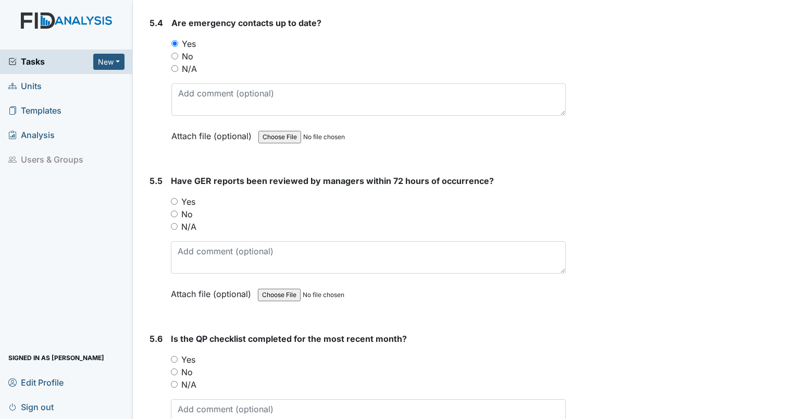
scroll to position [7491, 0]
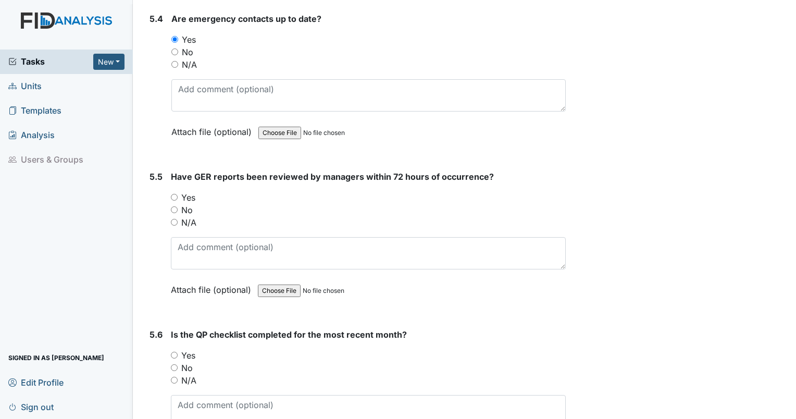
click at [173, 206] on input "No" at bounding box center [174, 209] width 7 height 7
radio input "true"
click at [233, 248] on div "Have GER reports been reviewed by managers within 72 hours of occurrence? You m…" at bounding box center [368, 236] width 395 height 133
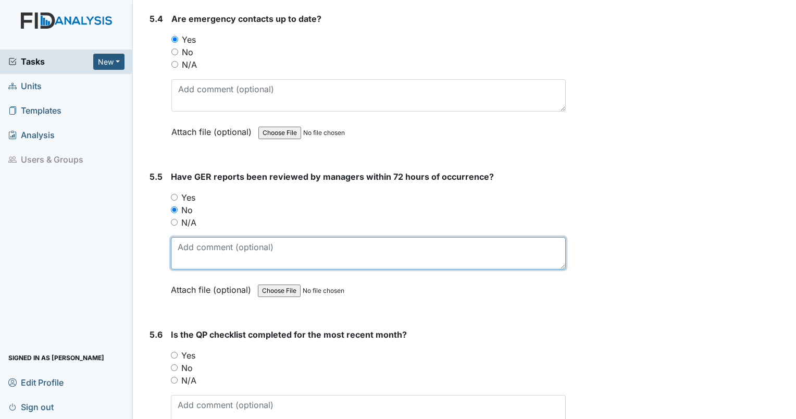
click at [226, 237] on textarea at bounding box center [368, 253] width 395 height 32
click at [246, 237] on textarea at bounding box center [368, 253] width 395 height 32
click at [304, 237] on textarea "House manager is aware" at bounding box center [368, 253] width 395 height 32
type textarea "House manager is aware of GER and wants to speak with [PERSON_NAME] regarding i…"
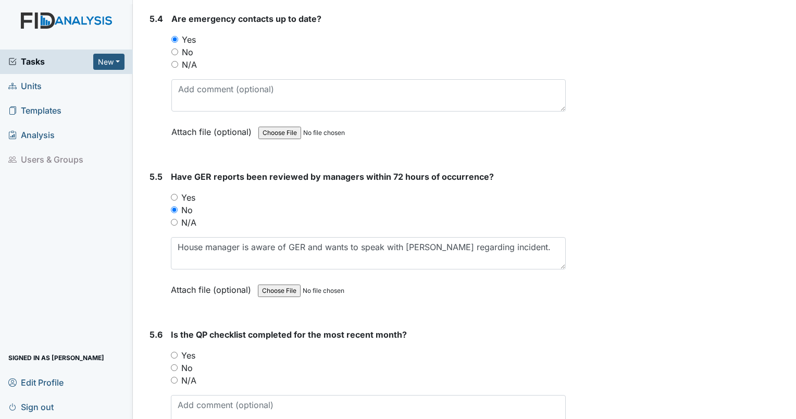
click at [176, 351] on input "Yes" at bounding box center [174, 354] width 7 height 7
radio input "true"
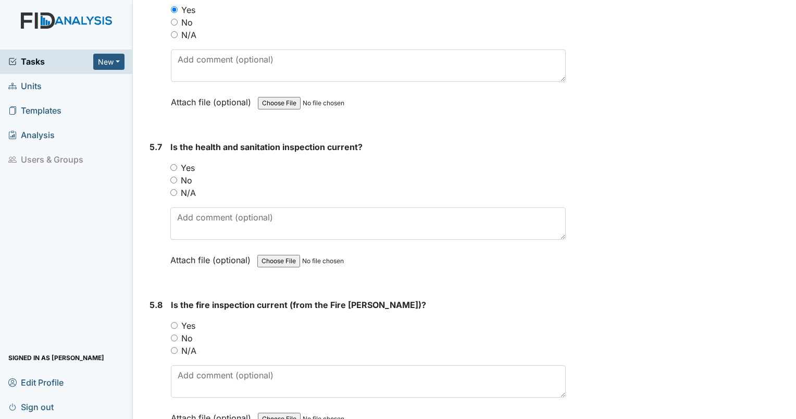
scroll to position [7846, 0]
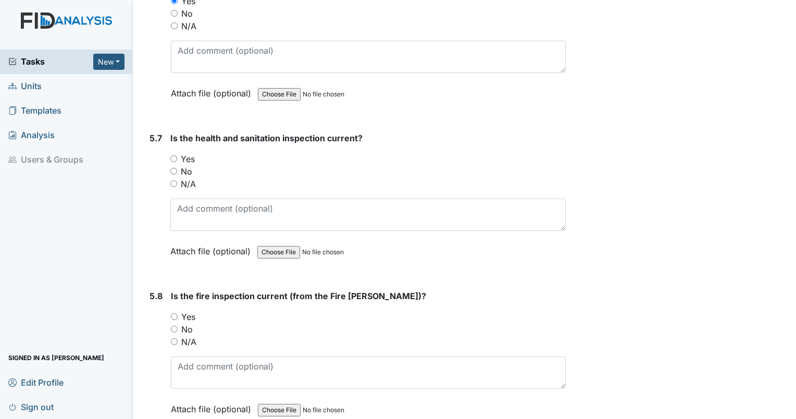
click at [172, 155] on input "Yes" at bounding box center [173, 158] width 7 height 7
radio input "true"
click at [170, 289] on div "5.8 Is the fire inspection current (from the Fire Marshall)? You must select on…" at bounding box center [355, 359] width 420 height 141
click at [174, 313] on input "Yes" at bounding box center [174, 316] width 7 height 7
radio input "true"
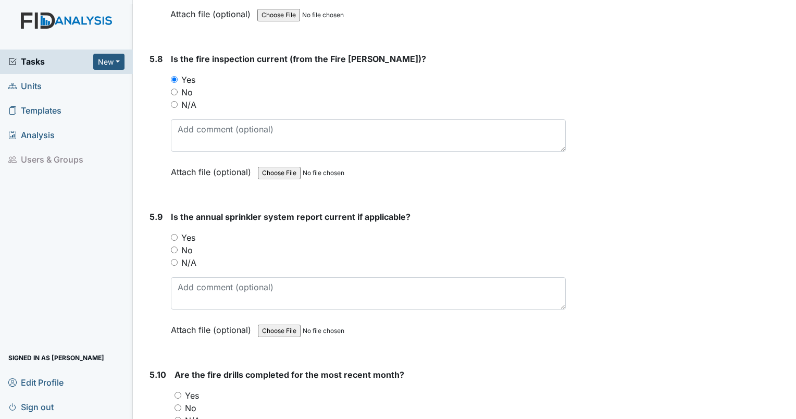
scroll to position [8155, 0]
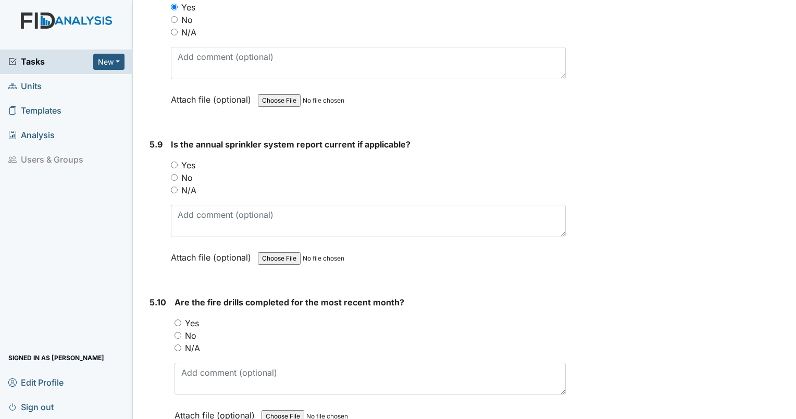
click at [173, 161] on input "Yes" at bounding box center [174, 164] width 7 height 7
radio input "true"
click at [175, 319] on input "Yes" at bounding box center [177, 322] width 7 height 7
radio input "true"
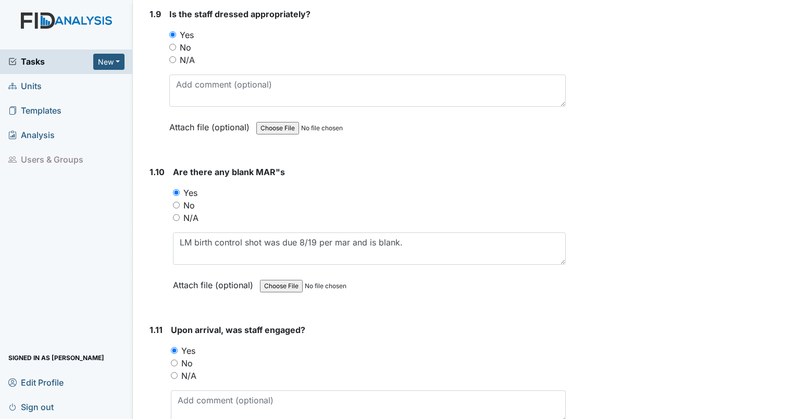
scroll to position [1365, 0]
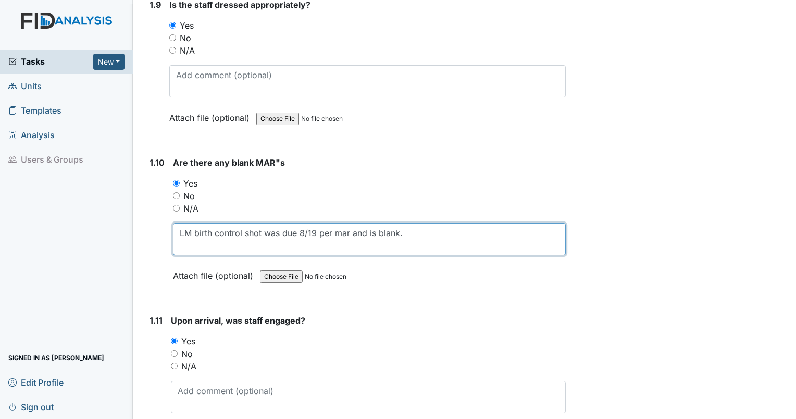
click at [458, 236] on textarea "LM birth control shot was due 8/19 per mar and is blank." at bounding box center [369, 239] width 393 height 32
type textarea "LM birth control shot was due 8/19 per mar and is blank. Med room was unlocked …"
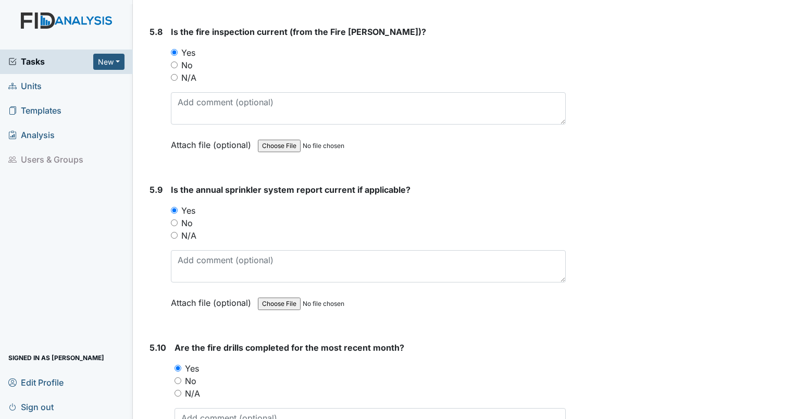
scroll to position [8189, 0]
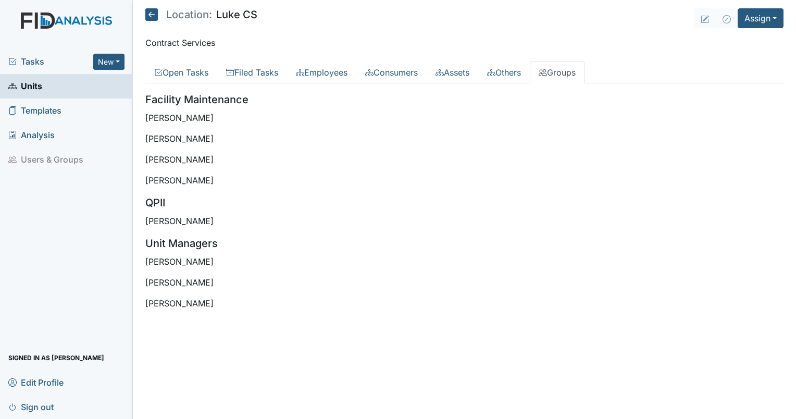
click at [48, 89] on link "Units" at bounding box center [66, 86] width 133 height 24
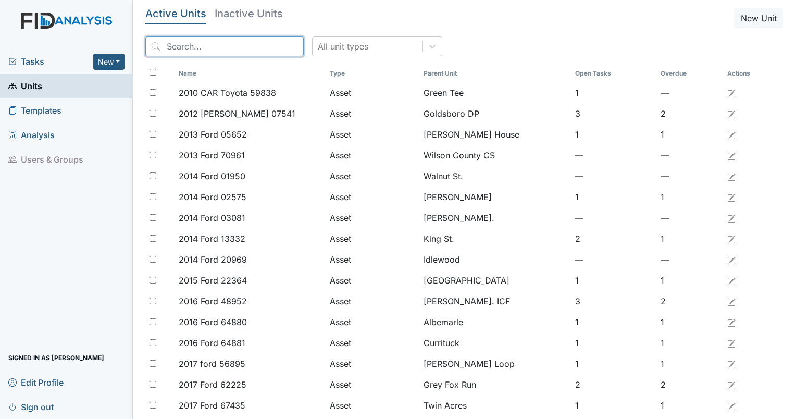
click at [222, 46] on input "search" at bounding box center [224, 46] width 158 height 20
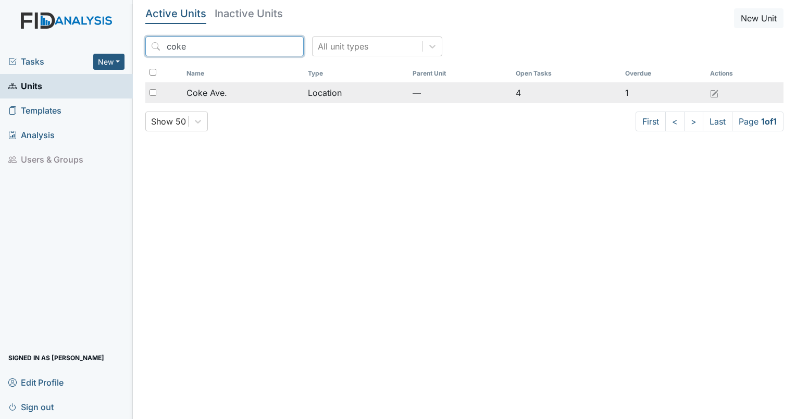
type input "coke"
click at [221, 87] on span "Coke Ave." at bounding box center [206, 92] width 41 height 12
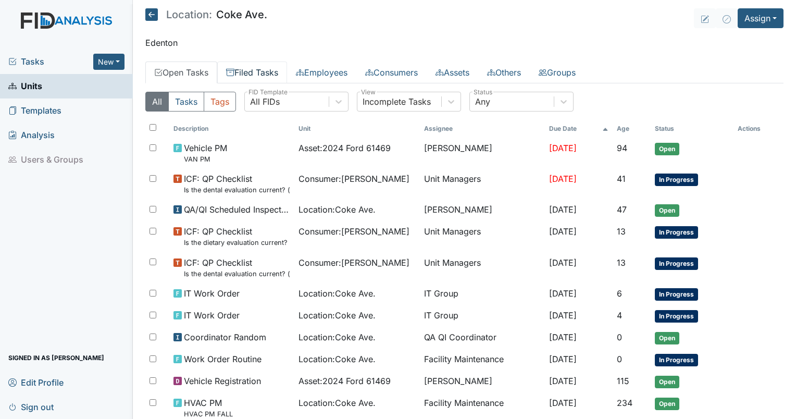
click at [267, 72] on link "Filed Tasks" at bounding box center [252, 72] width 70 height 22
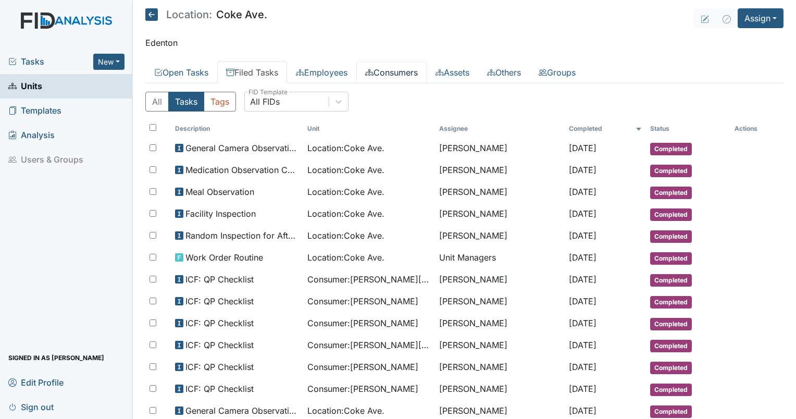
click at [412, 69] on link "Consumers" at bounding box center [391, 72] width 70 height 22
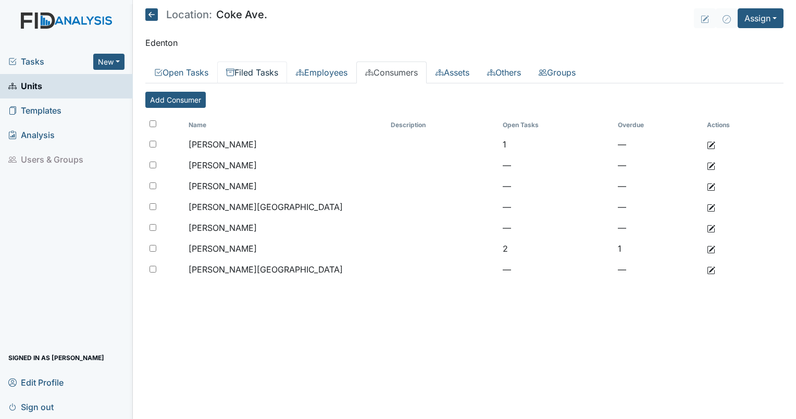
click at [260, 75] on link "Filed Tasks" at bounding box center [252, 72] width 70 height 22
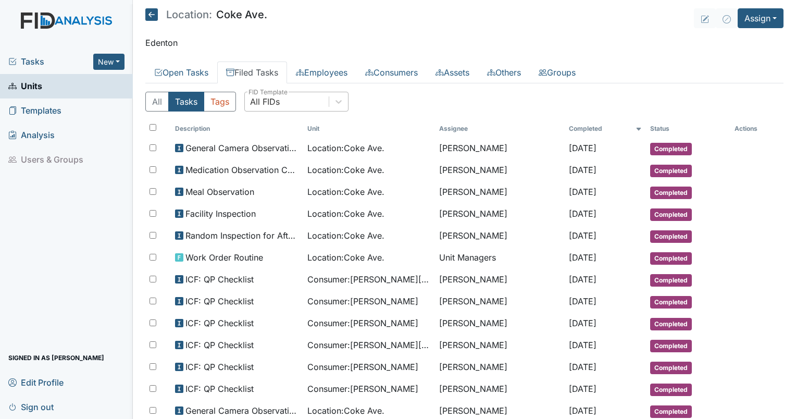
click at [283, 103] on div "All FIDs" at bounding box center [287, 101] width 84 height 19
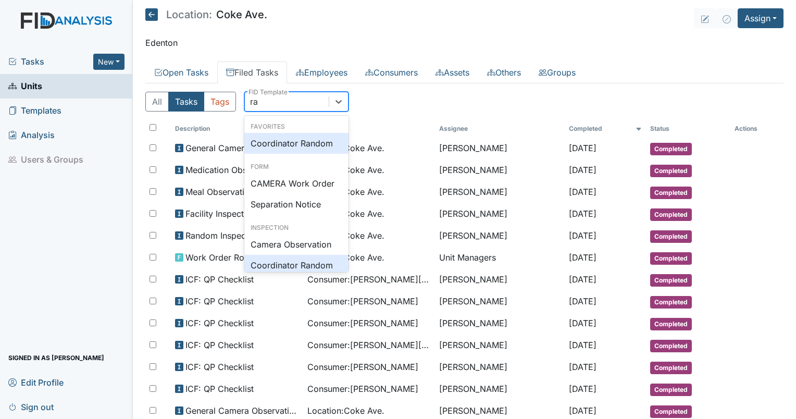
type input "ran"
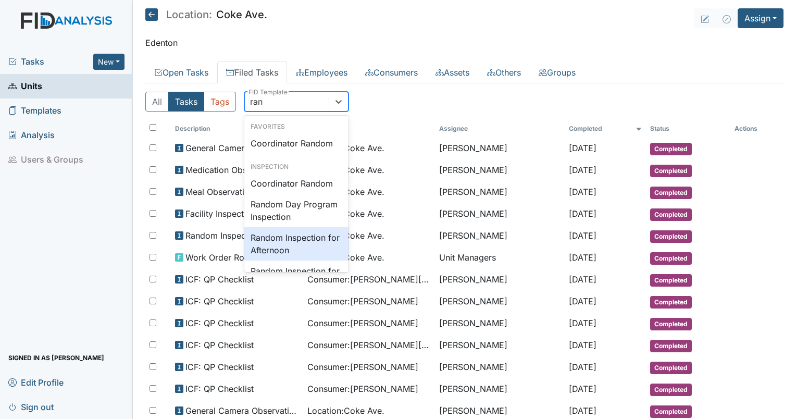
click at [282, 256] on div "Random Inspection for Afternoon" at bounding box center [296, 243] width 104 height 33
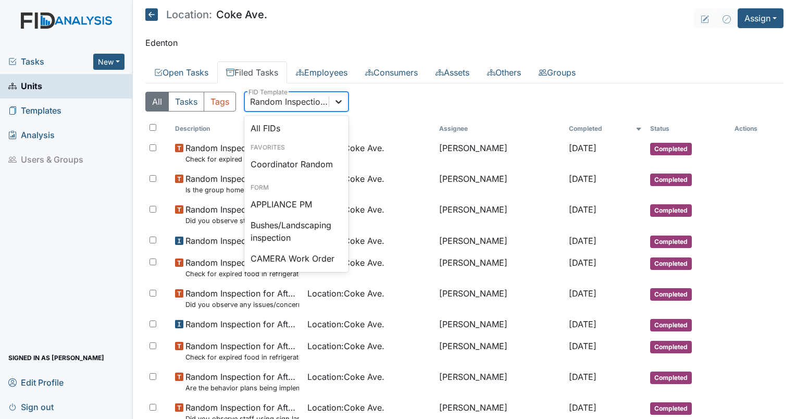
click at [343, 97] on icon at bounding box center [338, 101] width 10 height 10
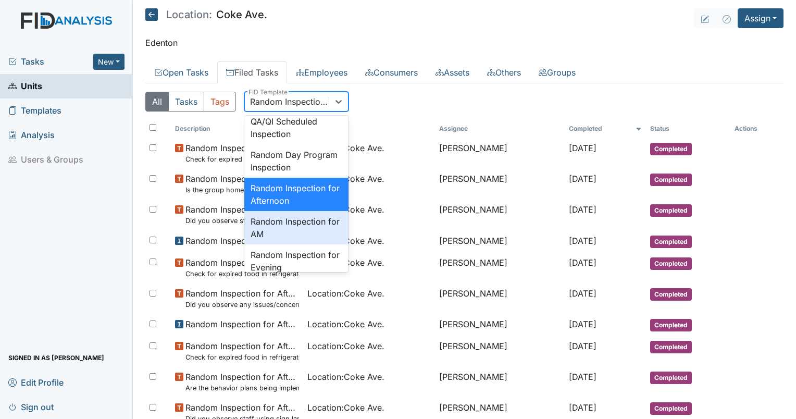
click at [303, 244] on div "Random Inspection for AM" at bounding box center [296, 227] width 104 height 33
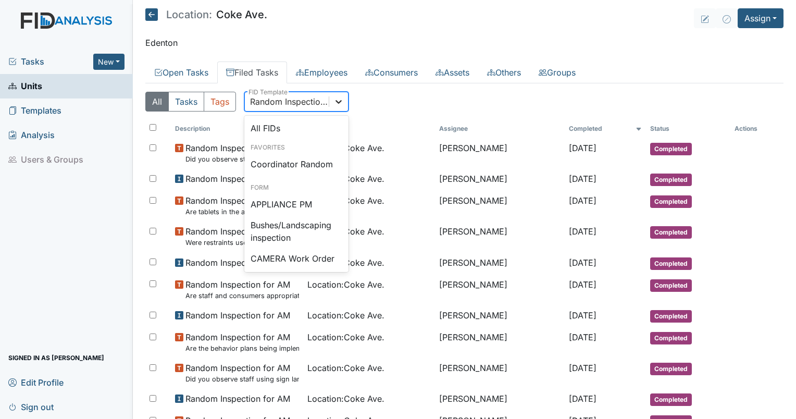
click at [335, 99] on icon at bounding box center [338, 101] width 10 height 10
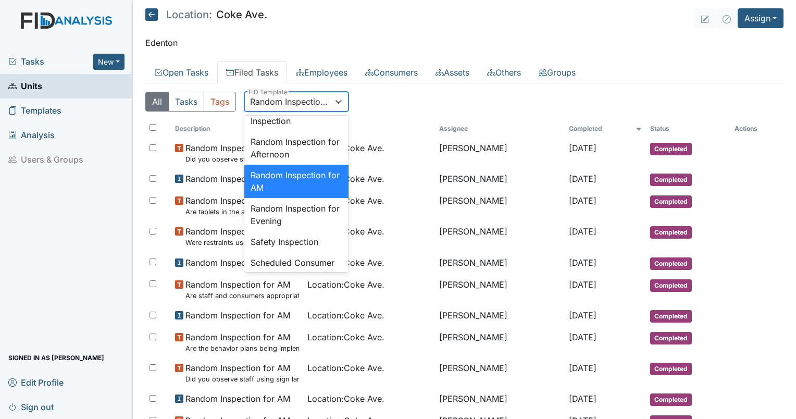
scroll to position [981, 0]
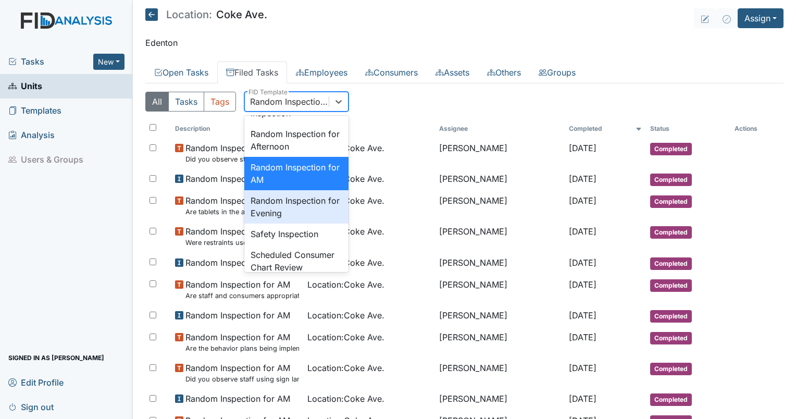
click at [306, 223] on div "Random Inspection for Evening" at bounding box center [296, 206] width 104 height 33
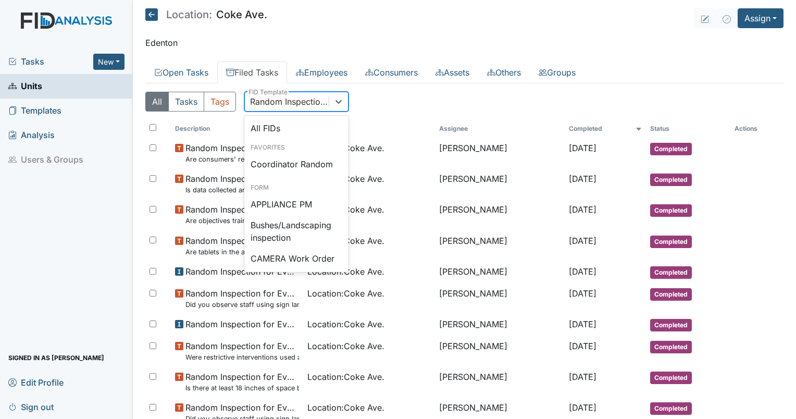
click at [312, 98] on div "Random Inspection for Evening" at bounding box center [290, 101] width 80 height 12
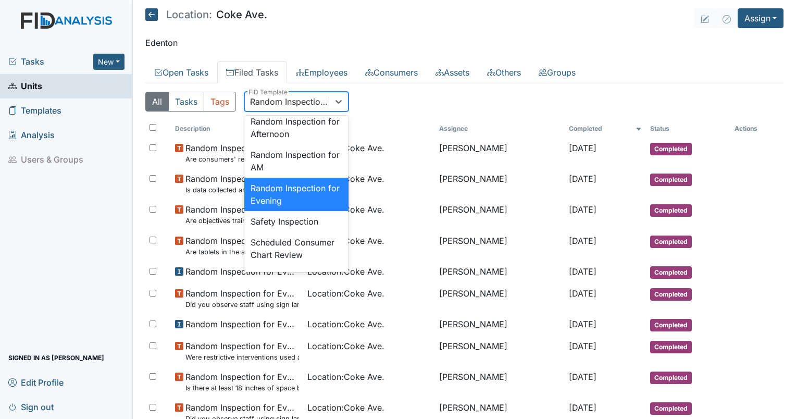
type input "qp"
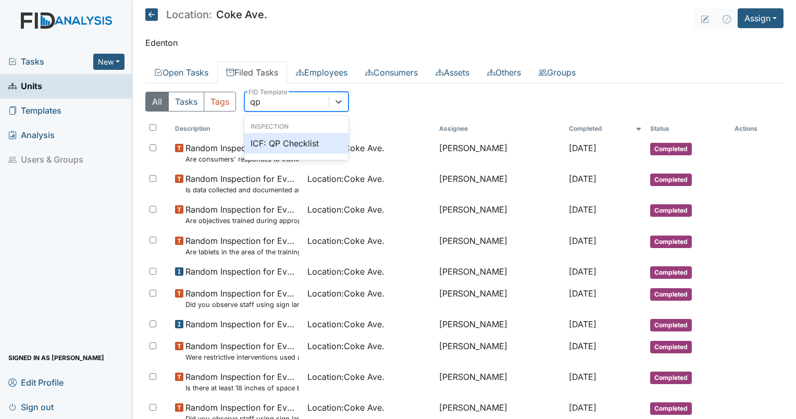
click at [319, 150] on div "ICF: QP Checklist" at bounding box center [296, 143] width 104 height 21
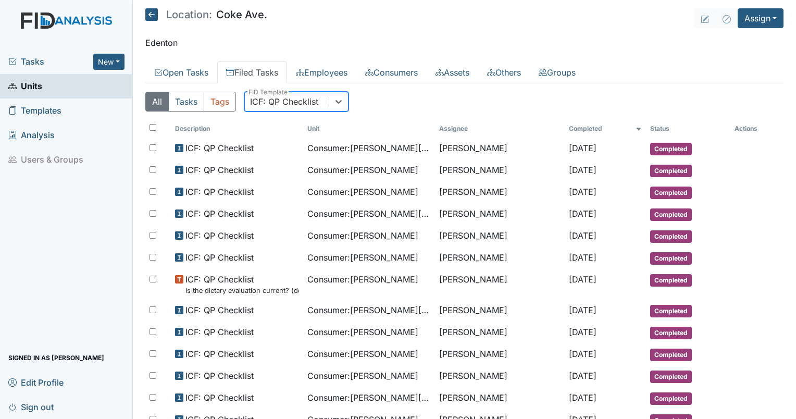
click at [289, 110] on div "ICF: QP Checklist" at bounding box center [296, 102] width 104 height 20
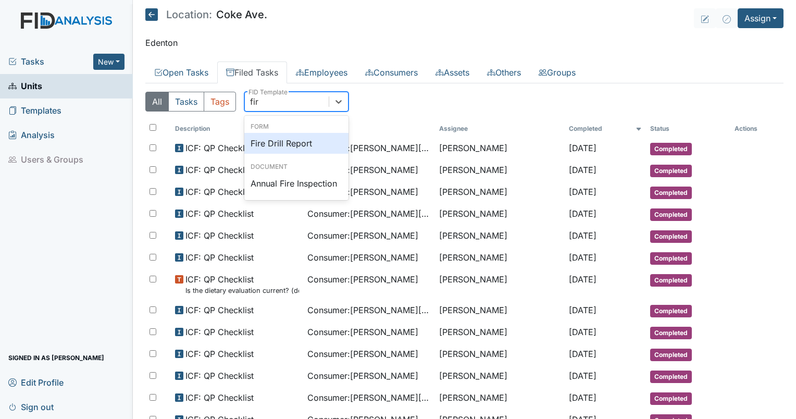
type input "fire"
click at [284, 144] on div "Fire Drill Report" at bounding box center [296, 143] width 104 height 21
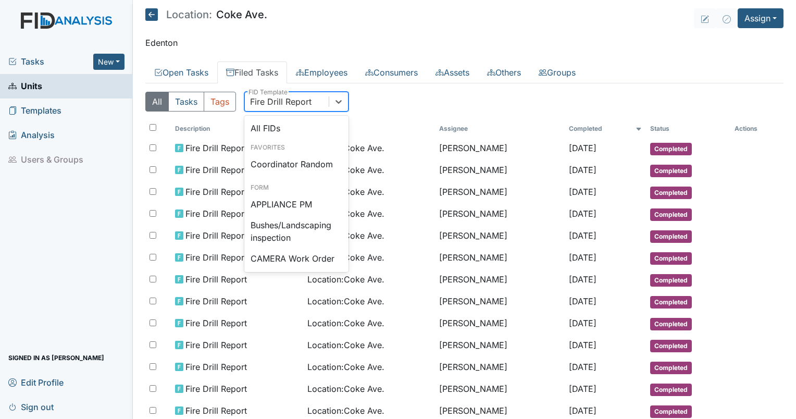
click at [298, 108] on div "Fire Drill Report" at bounding box center [287, 101] width 84 height 19
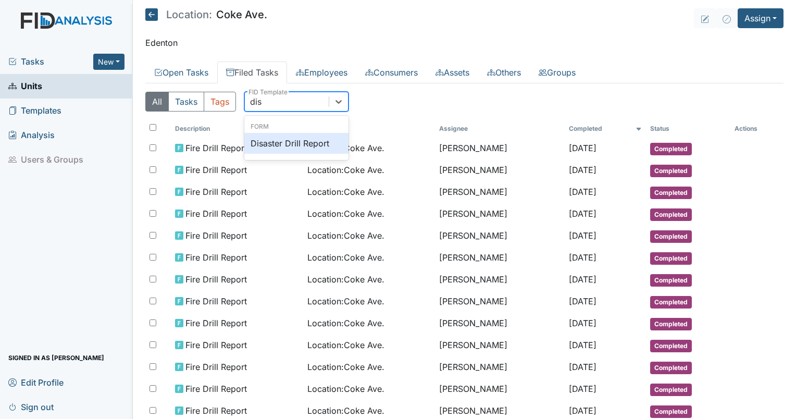
type input "disa"
click at [298, 134] on div "Disaster Drill Report" at bounding box center [296, 143] width 104 height 21
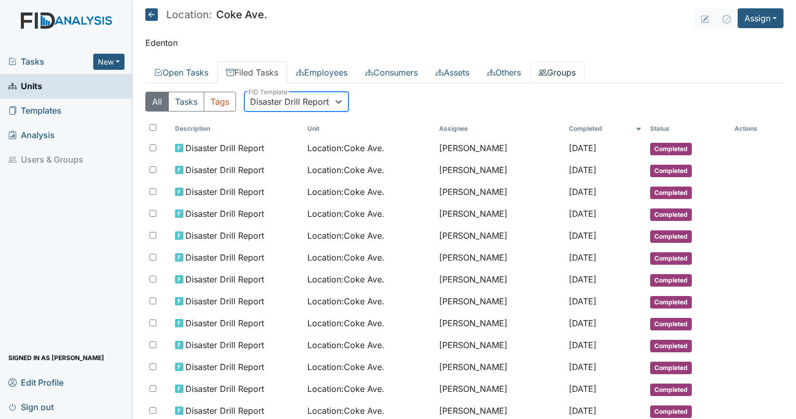
click at [579, 74] on link "Groups" at bounding box center [557, 72] width 55 height 22
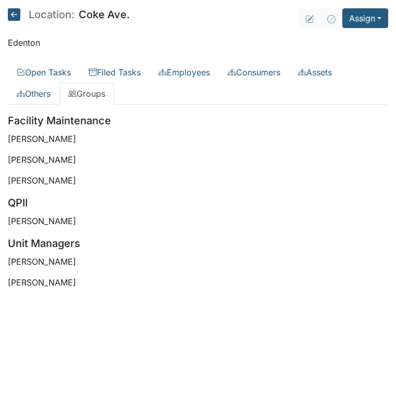
click at [198, 167] on div "Facility Maintenance Zach Smith George Walton Aaron Rollins QPII Tanya Cofield …" at bounding box center [198, 201] width 380 height 176
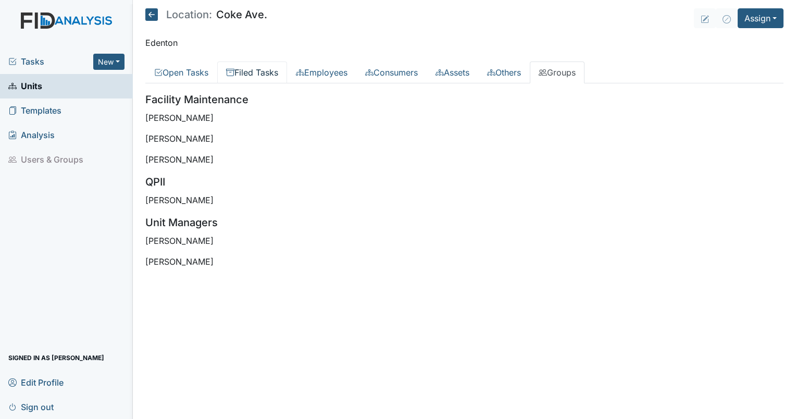
click at [250, 71] on link "Filed Tasks" at bounding box center [252, 72] width 70 height 22
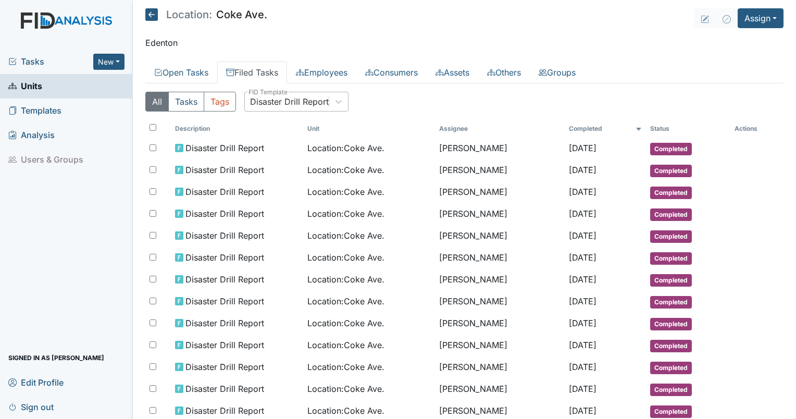
click at [289, 100] on div "Disaster Drill Report" at bounding box center [289, 101] width 79 height 12
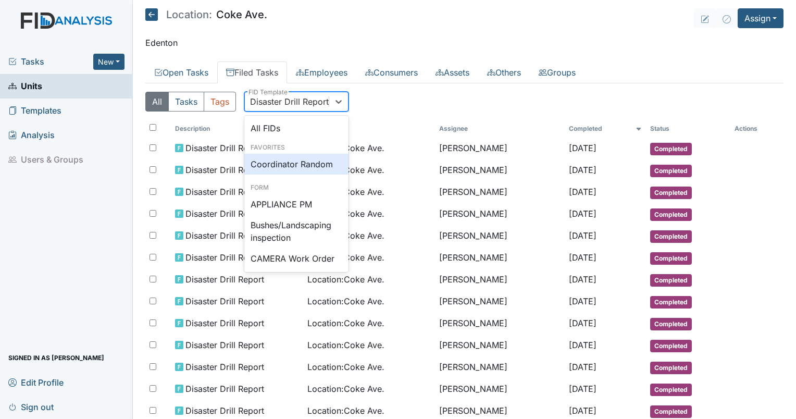
click at [316, 157] on div "Coordinator Random" at bounding box center [296, 164] width 104 height 21
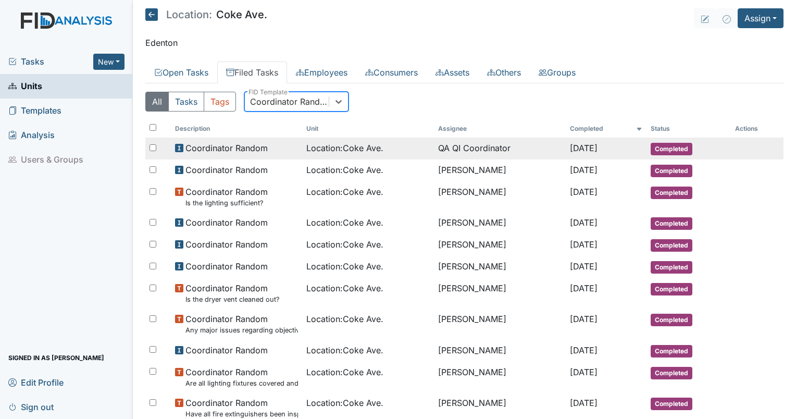
click at [351, 141] on td "Location : Coke Ave." at bounding box center [368, 148] width 132 height 22
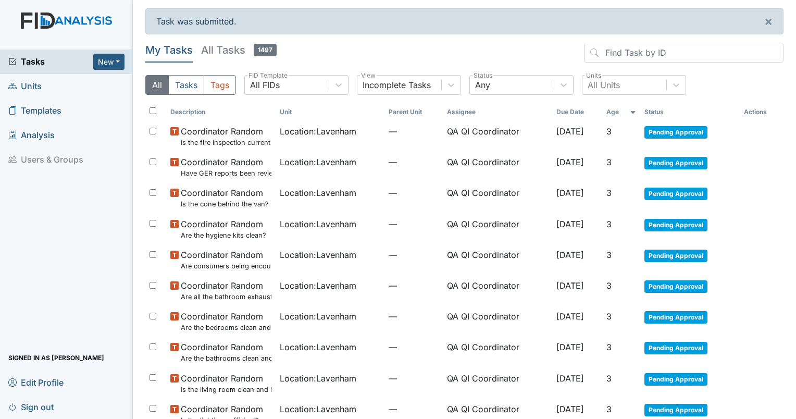
click at [626, 106] on th "Age" at bounding box center [621, 112] width 38 height 18
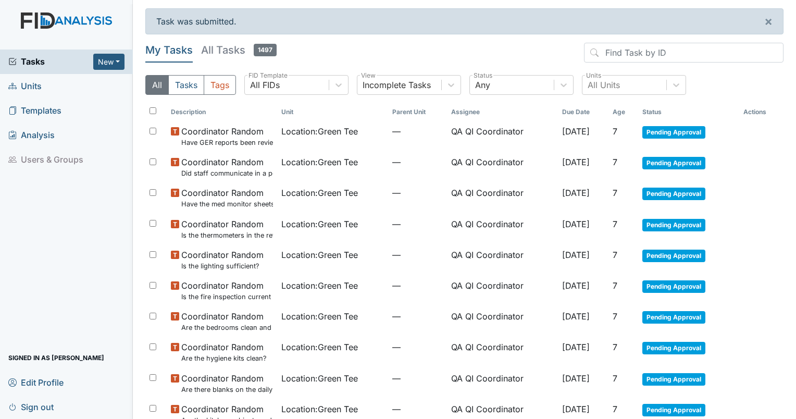
click at [626, 108] on th "Age" at bounding box center [623, 112] width 30 height 18
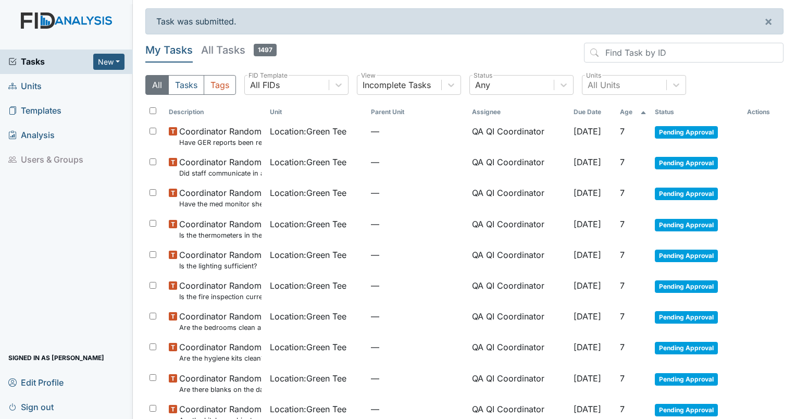
click at [628, 108] on th "Age" at bounding box center [632, 112] width 35 height 18
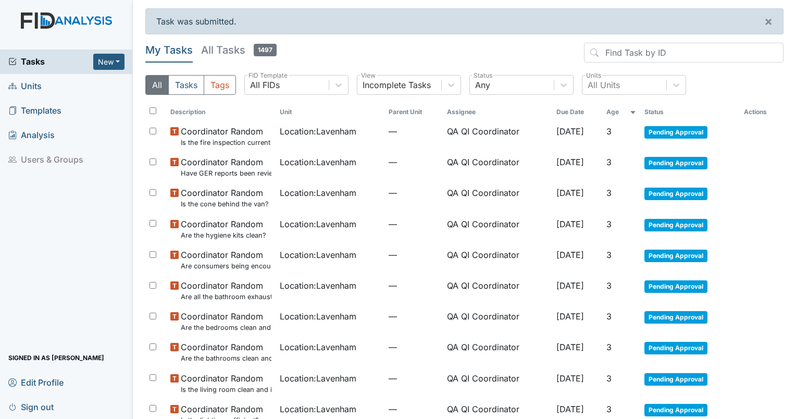
click at [619, 109] on th "Age" at bounding box center [621, 112] width 38 height 18
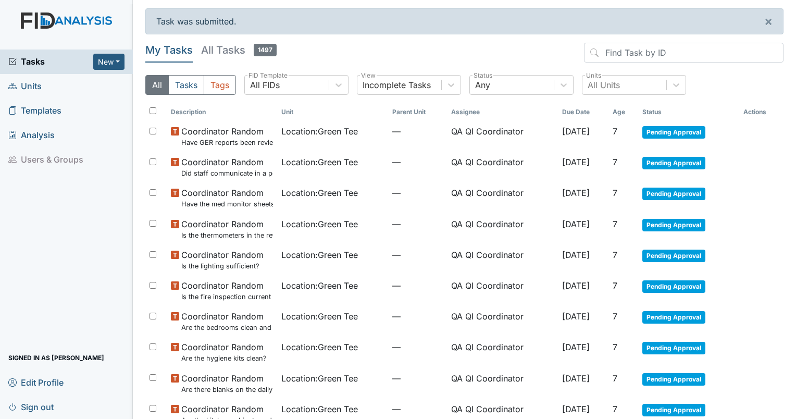
click at [623, 109] on th "Age" at bounding box center [623, 112] width 30 height 18
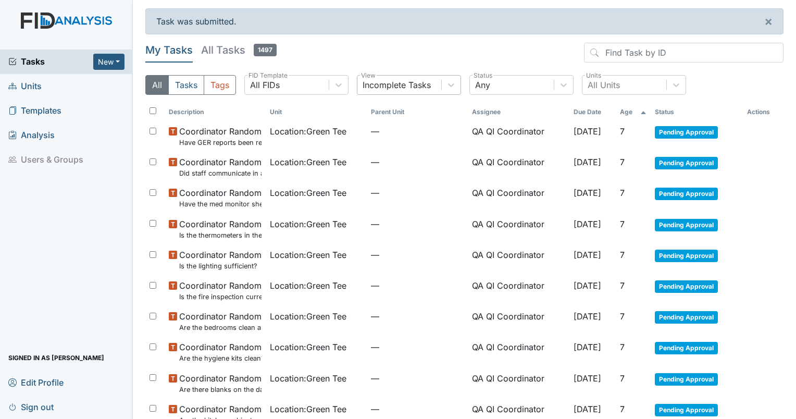
click at [394, 91] on div "Incomplete Tasks" at bounding box center [399, 84] width 84 height 19
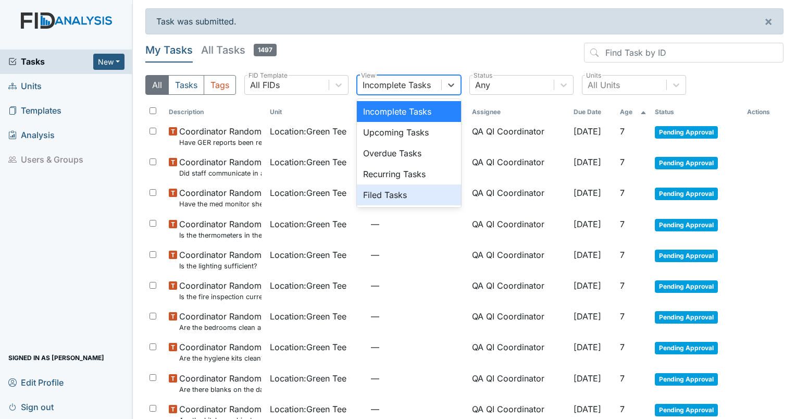
click at [397, 196] on div "Filed Tasks" at bounding box center [409, 194] width 104 height 21
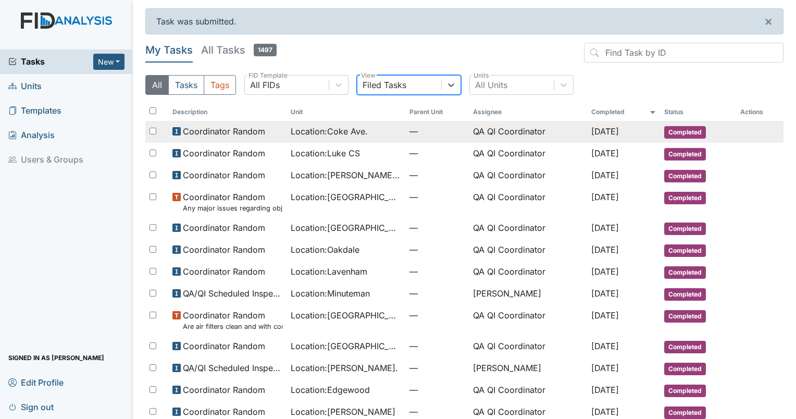
click at [345, 131] on span "Location : Coke Ave." at bounding box center [329, 131] width 77 height 12
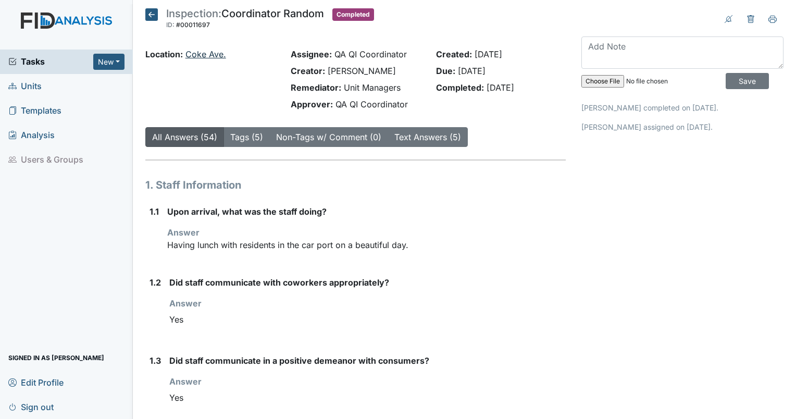
click at [204, 56] on link "Coke Ave." at bounding box center [205, 54] width 41 height 10
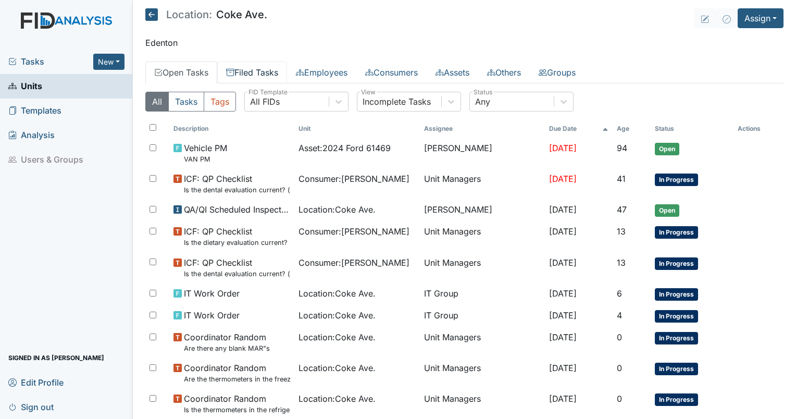
click at [265, 68] on link "Filed Tasks" at bounding box center [252, 72] width 70 height 22
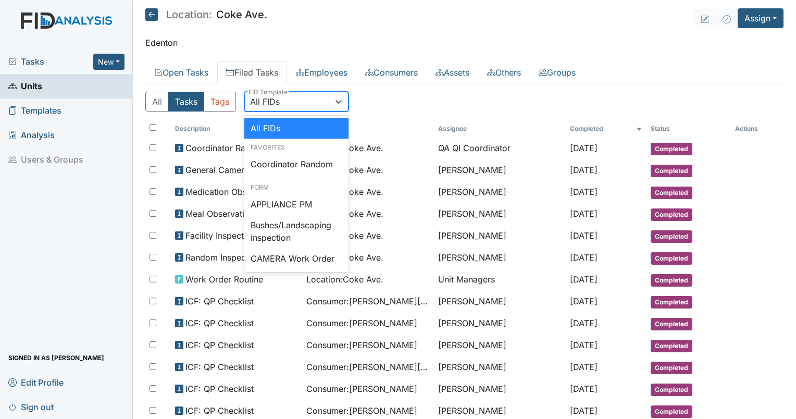
click at [320, 106] on div "All FIDs" at bounding box center [287, 101] width 84 height 19
click at [319, 163] on div "Coordinator Random" at bounding box center [296, 164] width 104 height 21
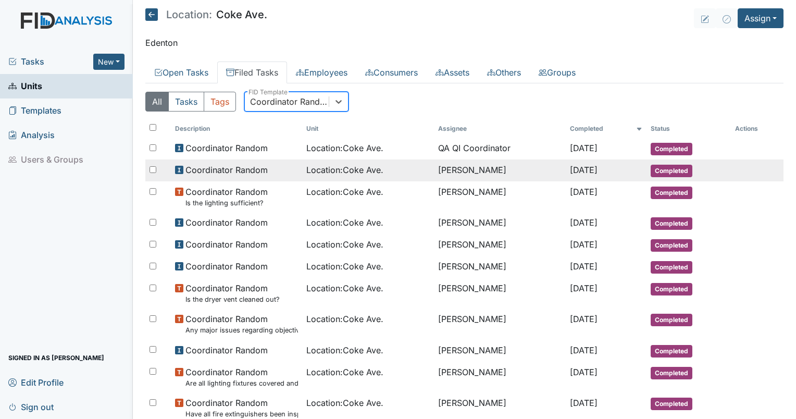
click at [434, 167] on td "[PERSON_NAME]" at bounding box center [500, 170] width 132 height 22
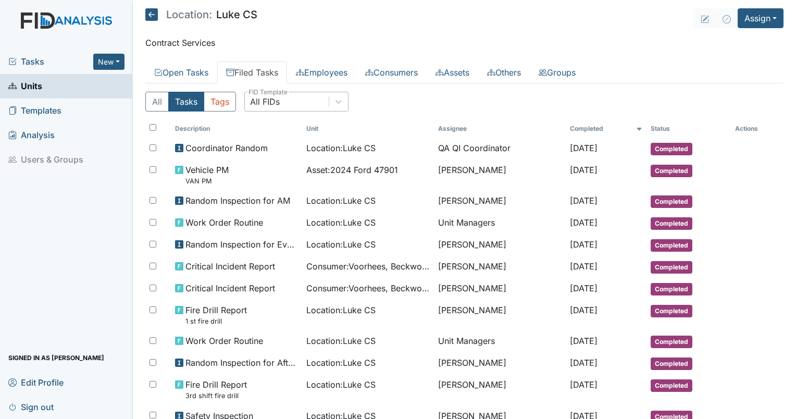
click at [296, 95] on div "All FIDs" at bounding box center [287, 101] width 84 height 19
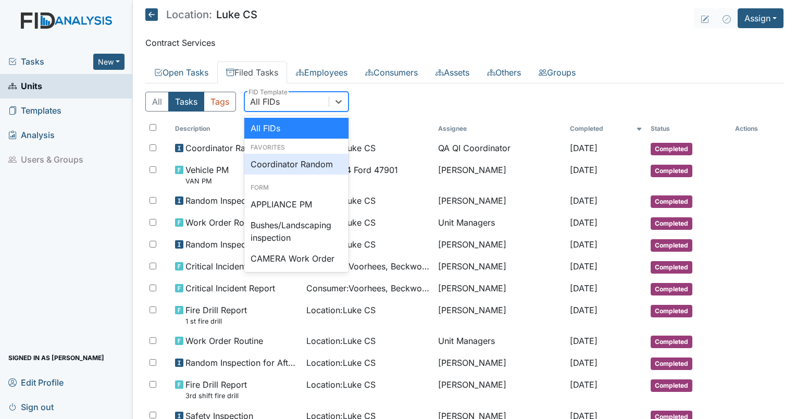
click at [288, 166] on div "Coordinator Random" at bounding box center [296, 164] width 104 height 21
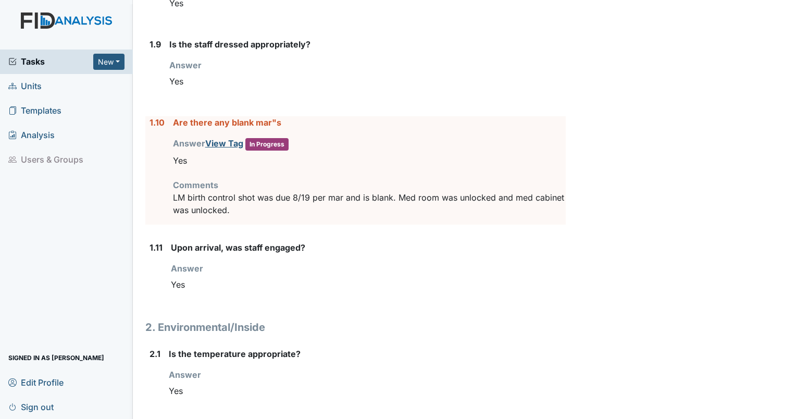
scroll to position [820, 0]
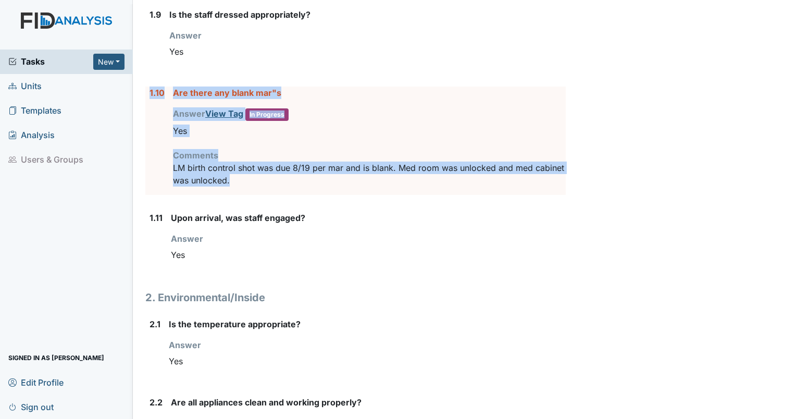
drag, startPoint x: 278, startPoint y: 180, endPoint x: 146, endPoint y: 90, distance: 159.3
click at [146, 90] on div "1.10 Are there any blank mar"s Answer View Tag In Progress You must select one …" at bounding box center [355, 140] width 420 height 108
drag, startPoint x: 146, startPoint y: 90, endPoint x: 188, endPoint y: 95, distance: 43.0
copy div "1.10 Are there any blank mar"s Answer View Tag In Progress You must select one …"
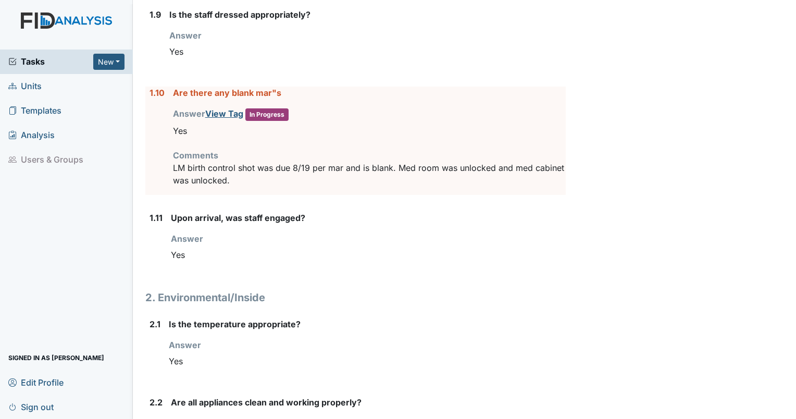
click at [117, 285] on div "Tasks New Form Inspection Document Bundle Units Templates Analysis Users & Grou…" at bounding box center [66, 233] width 133 height 369
click at [328, 351] on div "Yes" at bounding box center [367, 361] width 397 height 20
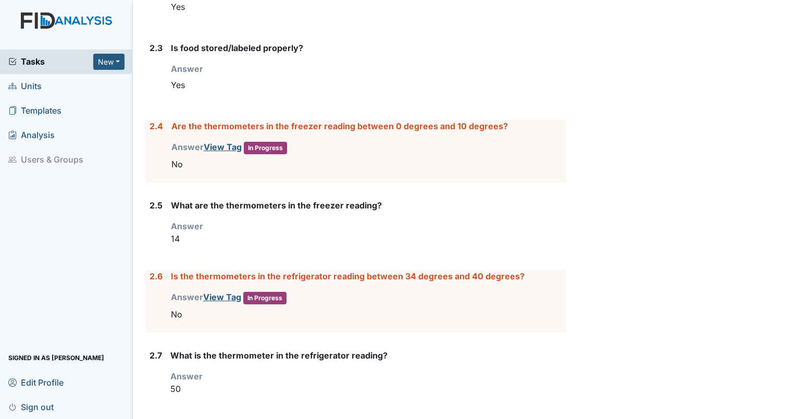
scroll to position [1246, 0]
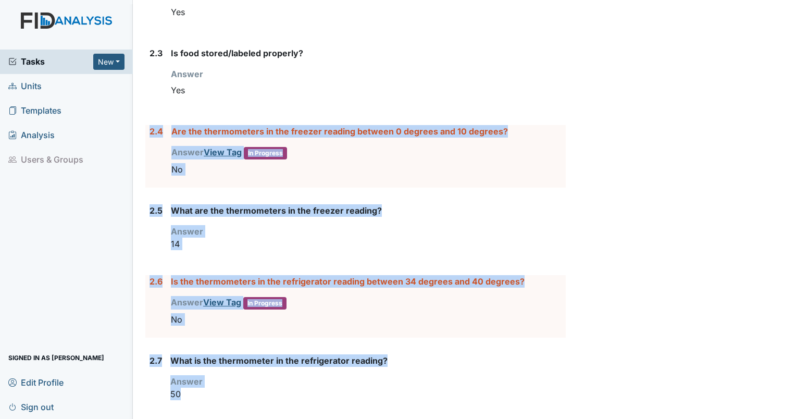
drag, startPoint x: 217, startPoint y: 394, endPoint x: 153, endPoint y: 117, distance: 284.2
drag, startPoint x: 153, startPoint y: 117, endPoint x: 183, endPoint y: 128, distance: 32.3
copy form "2.4 Are the thermometers in the freezer reading between 0 degrees and 10 degree…"
click at [431, 389] on p "50" at bounding box center [367, 393] width 395 height 12
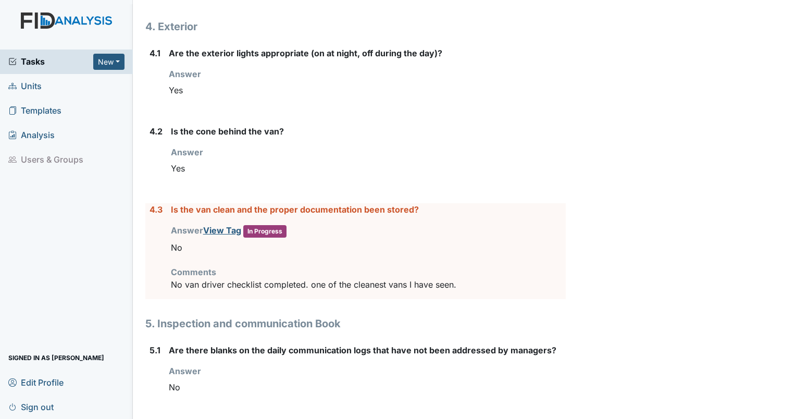
scroll to position [3514, 0]
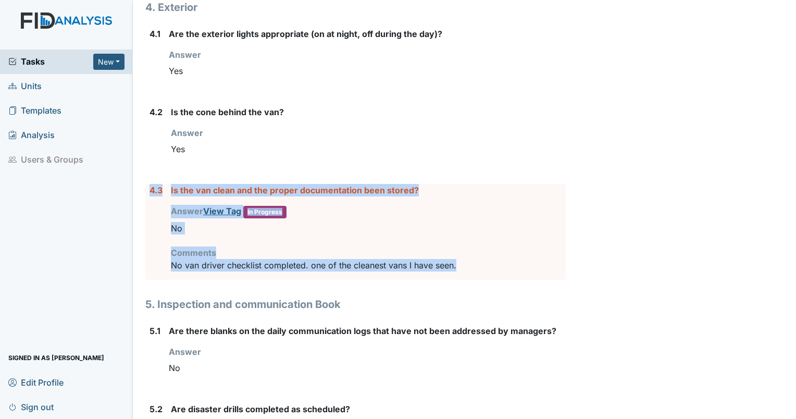
drag, startPoint x: 481, startPoint y: 254, endPoint x: 145, endPoint y: 175, distance: 344.5
click at [145, 184] on div "4.3 Is the van clean and the proper documentation been stored? Answer View Tag …" at bounding box center [355, 232] width 420 height 96
drag, startPoint x: 145, startPoint y: 175, endPoint x: 152, endPoint y: 181, distance: 9.2
copy div "4.3 Is the van clean and the proper documentation been stored? Answer View Tag …"
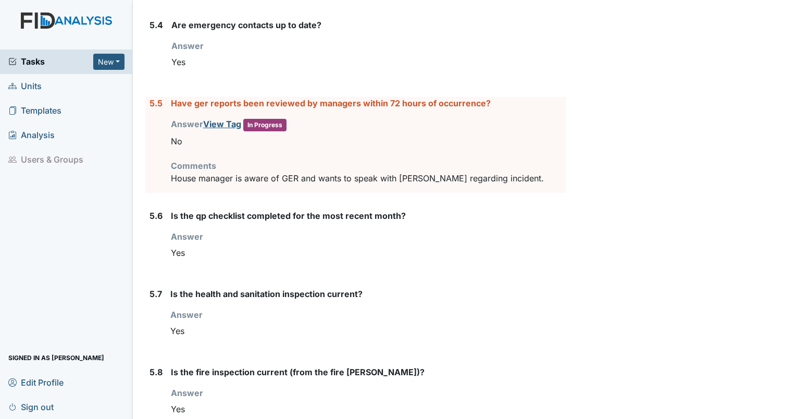
scroll to position [4049, 0]
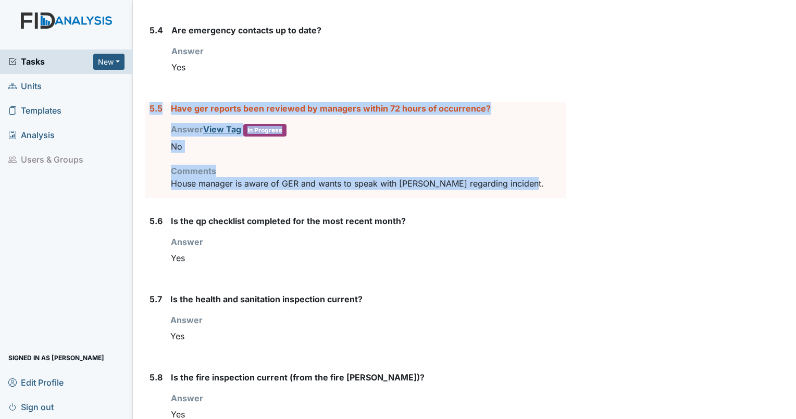
drag, startPoint x: 528, startPoint y: 174, endPoint x: 145, endPoint y: 92, distance: 391.8
click at [145, 102] on div "5.5 Have ger reports been reviewed by managers within 72 hours of occurrence? A…" at bounding box center [355, 150] width 420 height 96
drag, startPoint x: 145, startPoint y: 92, endPoint x: 186, endPoint y: 92, distance: 41.1
copy div "5.5 Have ger reports been reviewed by managers within 72 hours of occurrence? A…"
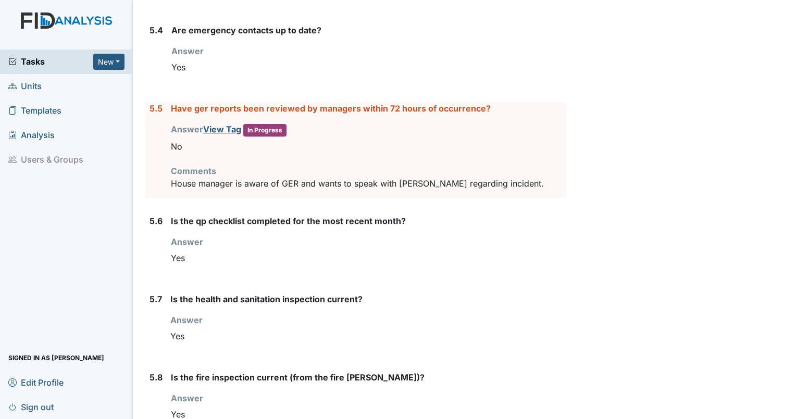
click at [519, 375] on div "Is the fire inspection current (from the fire [PERSON_NAME])? Answer You must s…" at bounding box center [368, 401] width 395 height 61
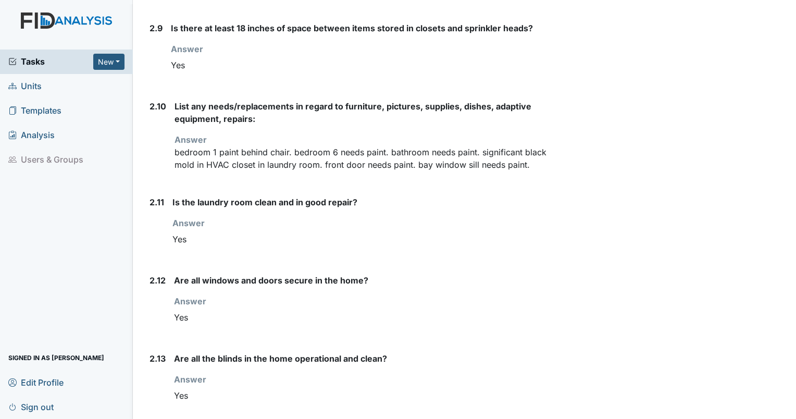
scroll to position [1732, 0]
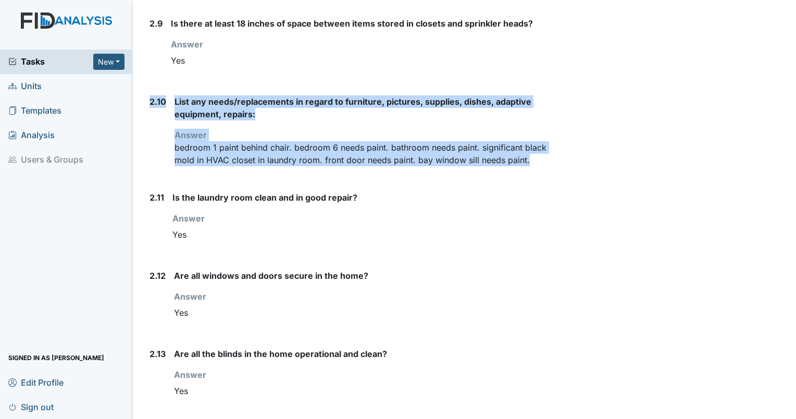
drag, startPoint x: 543, startPoint y: 159, endPoint x: 135, endPoint y: 96, distance: 413.0
click at [135, 96] on main "Inspection: Coordinator Random ID: #00011697 Completed Autosaving... Location: …" at bounding box center [464, 209] width 663 height 419
drag, startPoint x: 135, startPoint y: 96, endPoint x: 205, endPoint y: 96, distance: 69.8
copy div "2.10 List any needs/replacements in regard to furniture, pictures, supplies, di…"
click at [34, 60] on span "Tasks" at bounding box center [50, 61] width 85 height 12
